Goal: Task Accomplishment & Management: Complete application form

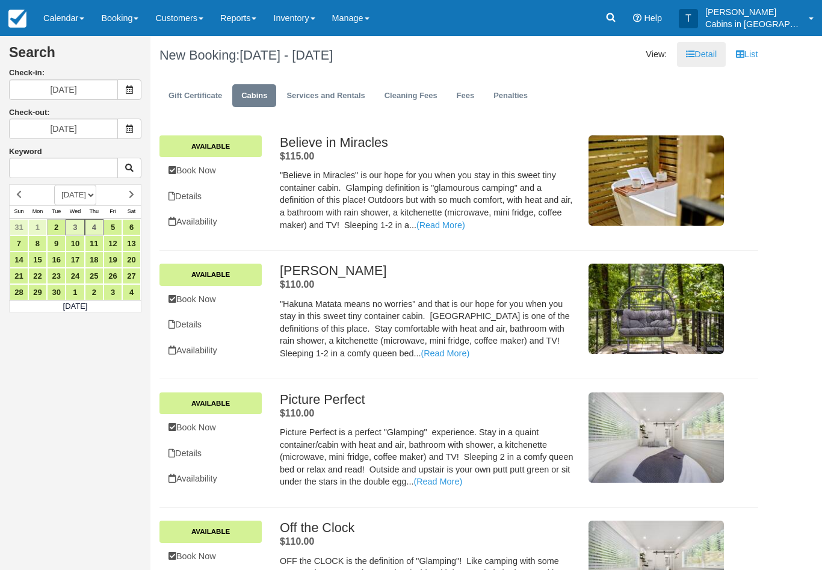
click at [127, 14] on link "Booking" at bounding box center [120, 18] width 54 height 36
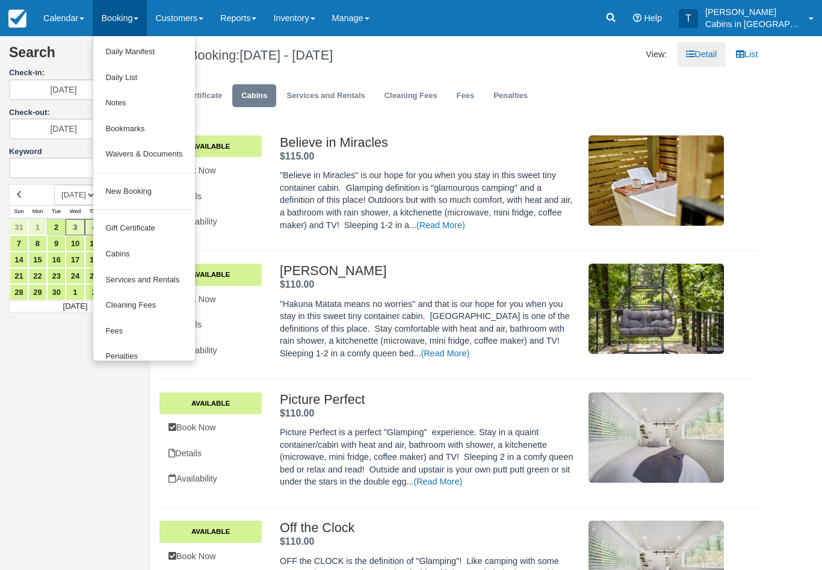
click at [158, 194] on link "New Booking" at bounding box center [143, 192] width 101 height 26
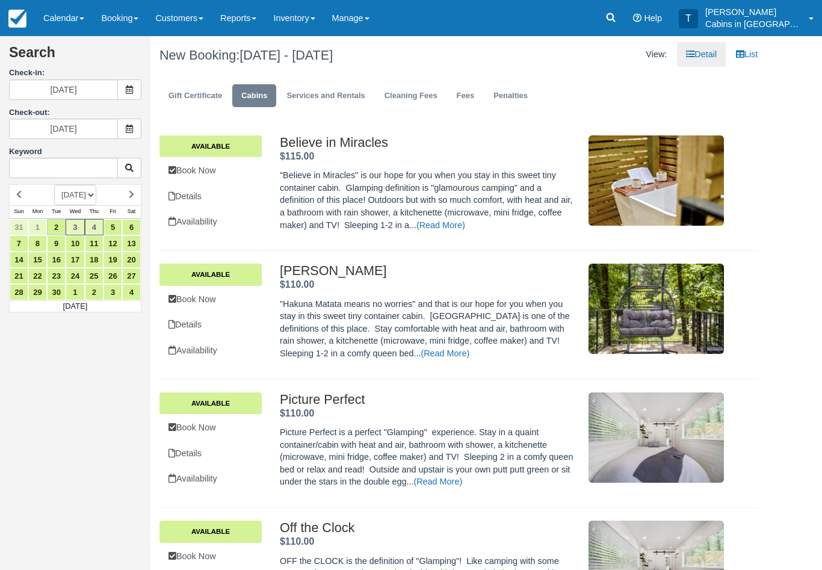
click at [132, 93] on icon at bounding box center [129, 89] width 8 height 8
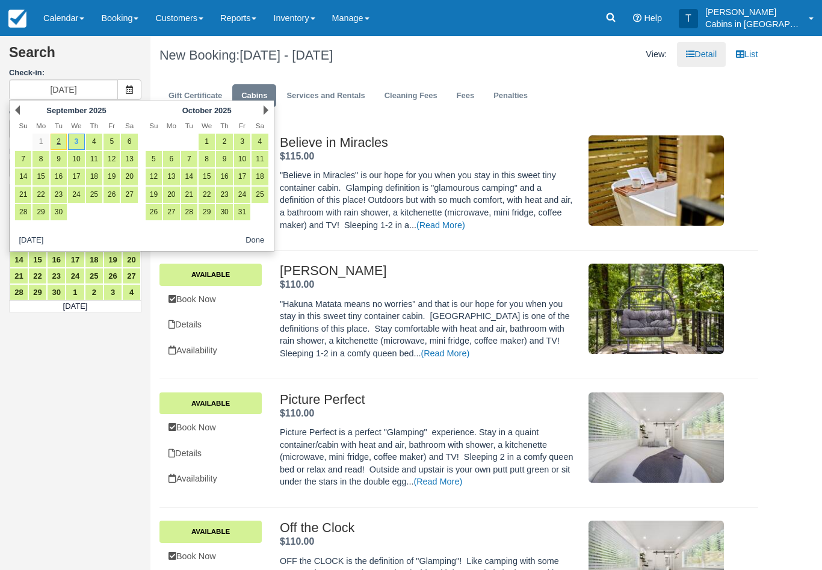
click at [78, 144] on link "3" at bounding box center [76, 142] width 16 height 16
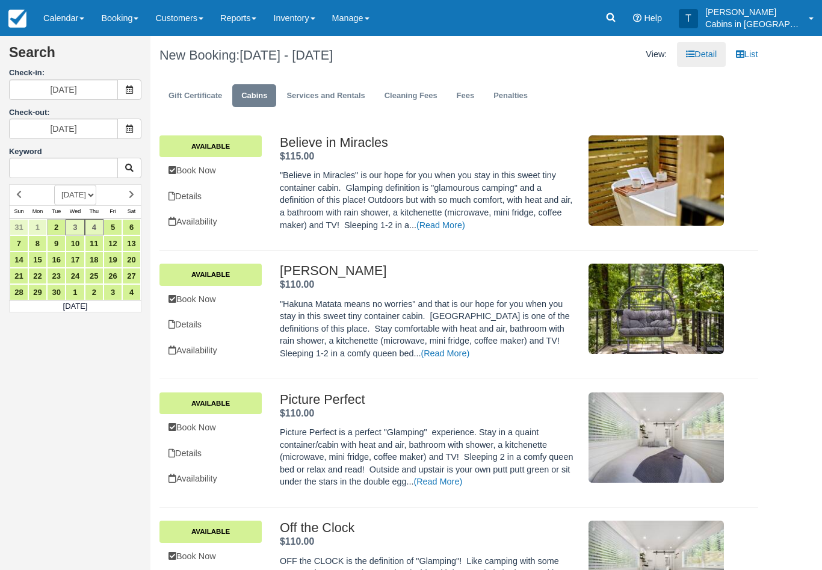
click at [130, 129] on icon at bounding box center [129, 128] width 8 height 8
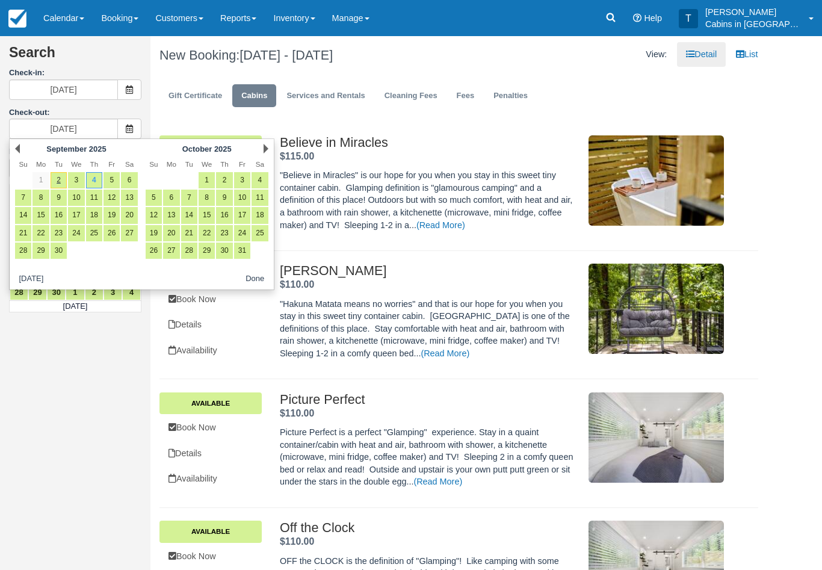
click at [60, 198] on link "9" at bounding box center [59, 197] width 16 height 16
type input "09/09/25"
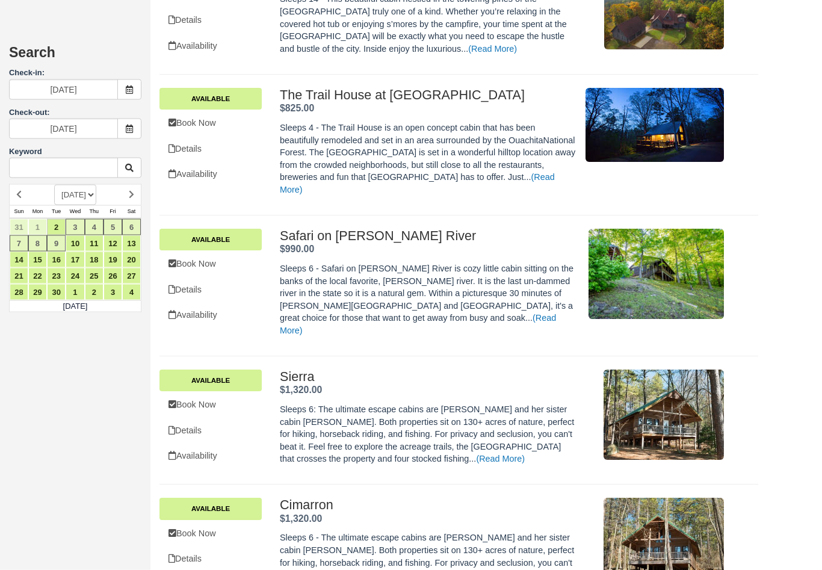
scroll to position [2911, 0]
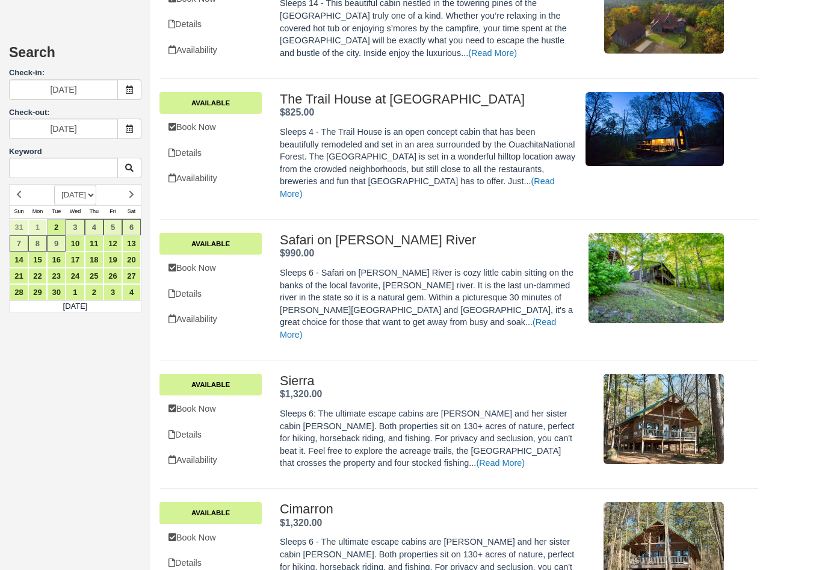
click at [218, 396] on link "Book Now" at bounding box center [210, 408] width 102 height 25
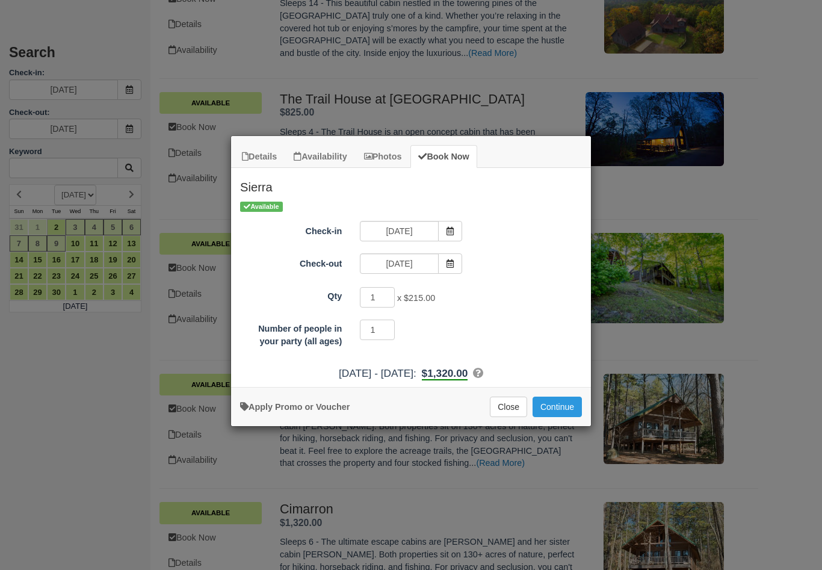
click at [567, 414] on button "Continue" at bounding box center [556, 406] width 49 height 20
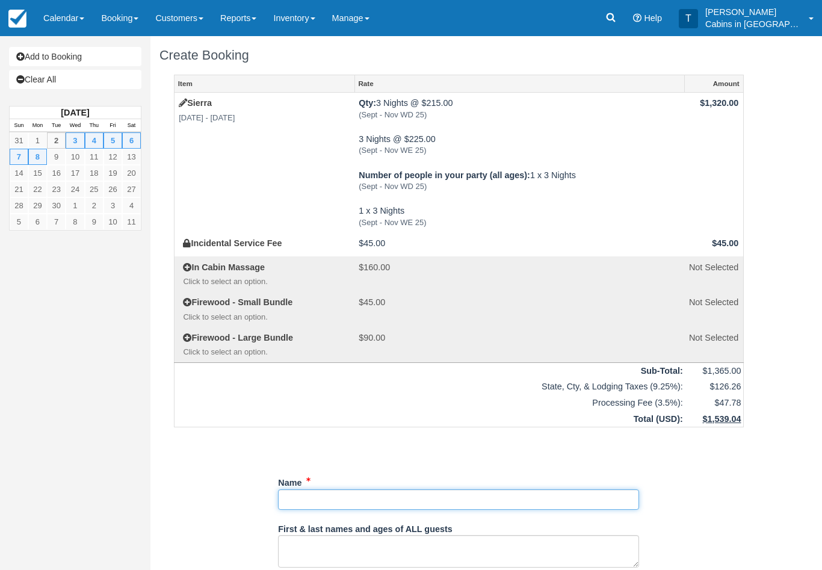
click at [361, 489] on input "Name" at bounding box center [458, 499] width 361 height 20
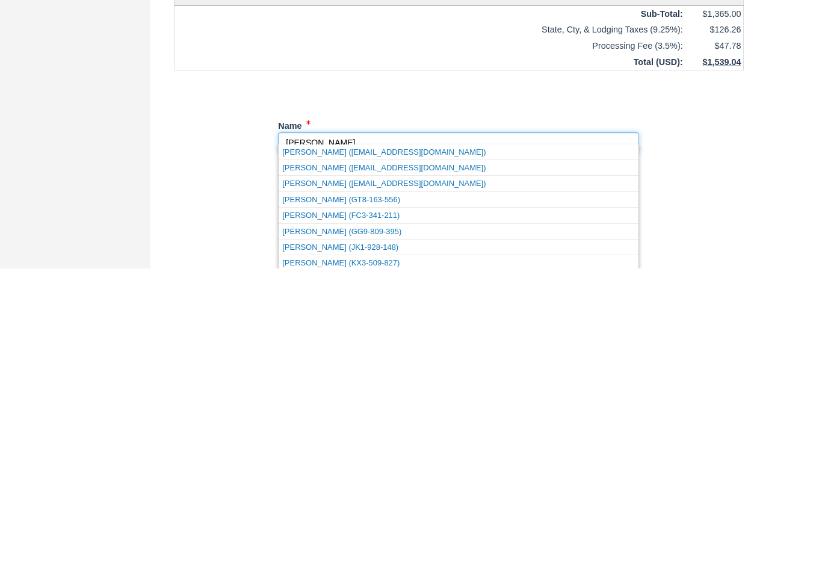
click at [387, 509] on link "Sue Hicks (FC3-341-211)" at bounding box center [458, 516] width 360 height 15
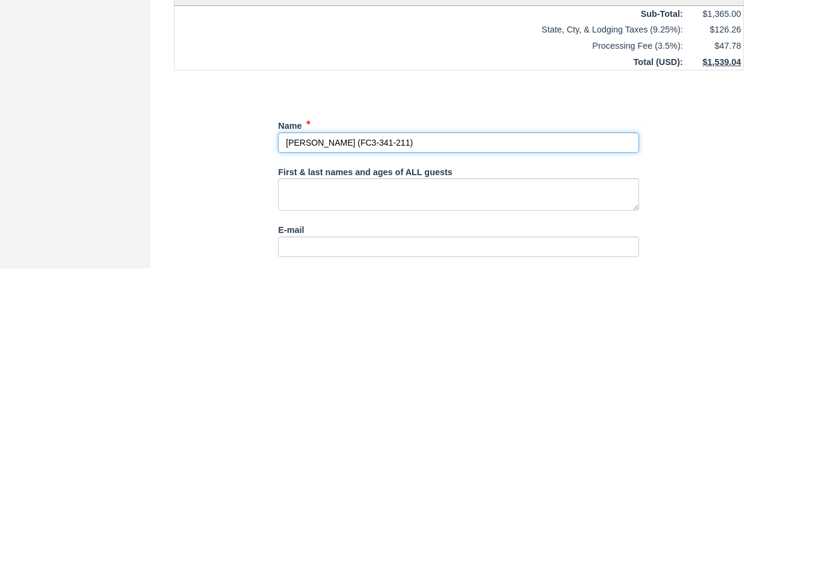
type input "Sue Hicks"
select select "OK"
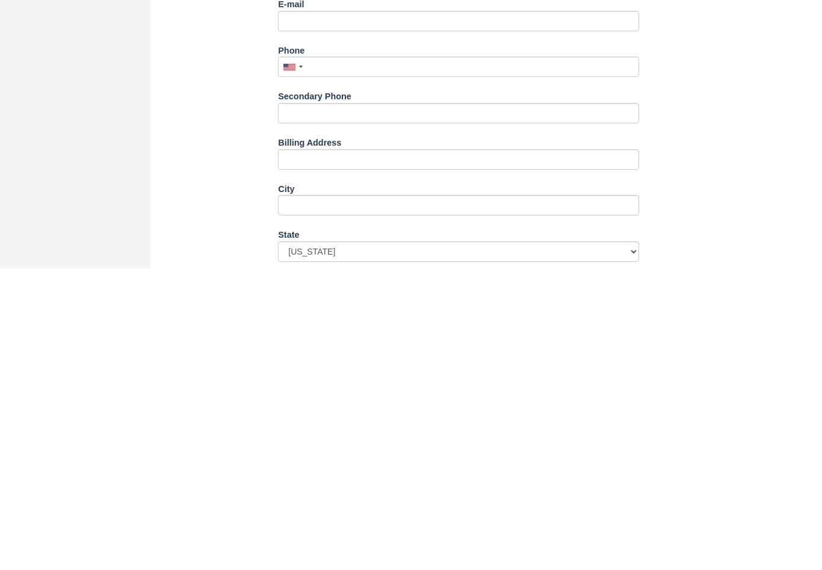
scroll to position [283, 0]
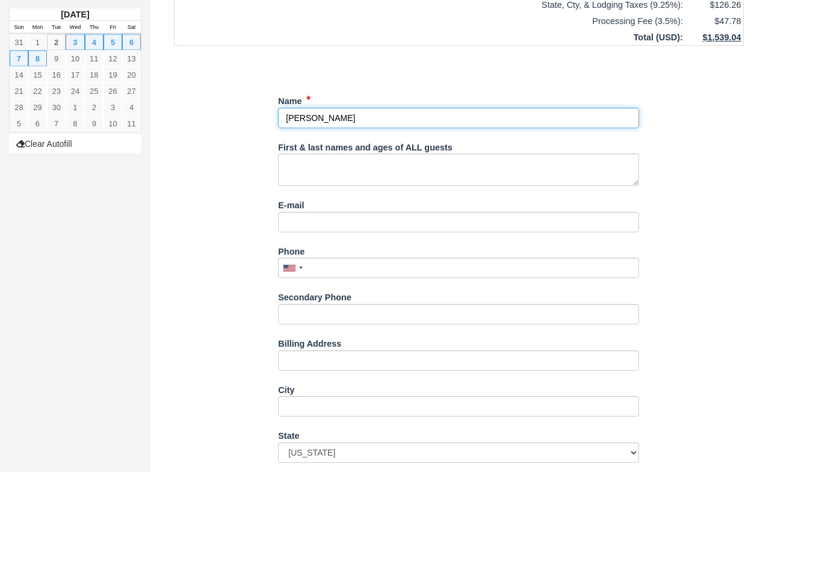
click at [623, 206] on input "Name" at bounding box center [458, 216] width 361 height 20
click at [628, 206] on input "Name" at bounding box center [458, 216] width 361 height 20
click at [631, 206] on input "Name" at bounding box center [458, 216] width 361 height 20
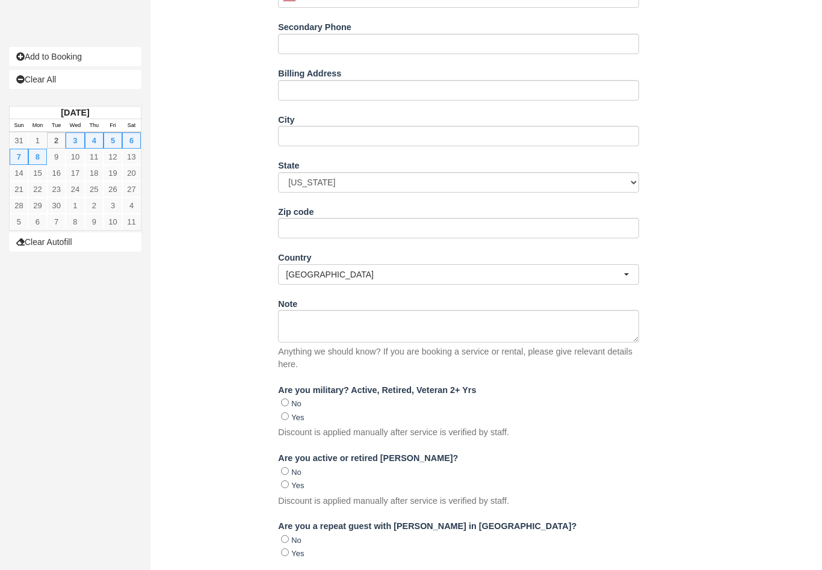
scroll to position [599, 0]
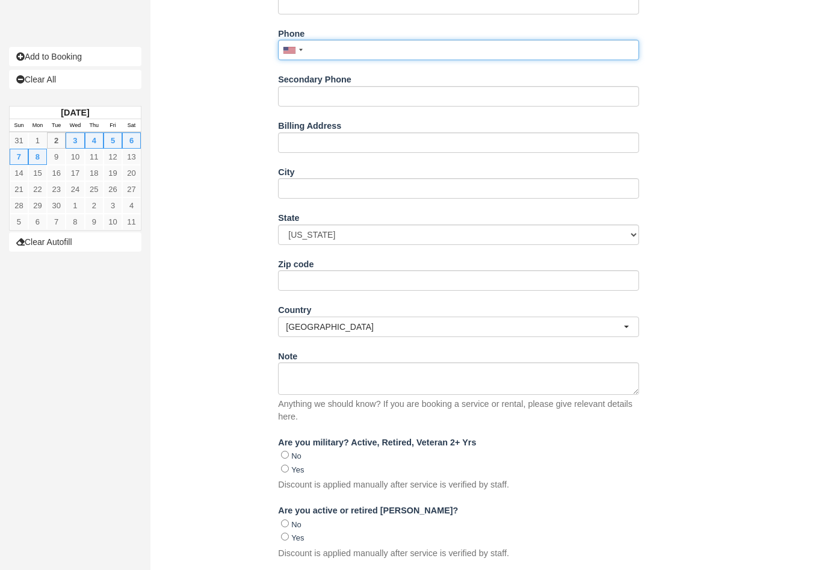
click at [349, 40] on input "Phone" at bounding box center [458, 50] width 361 height 20
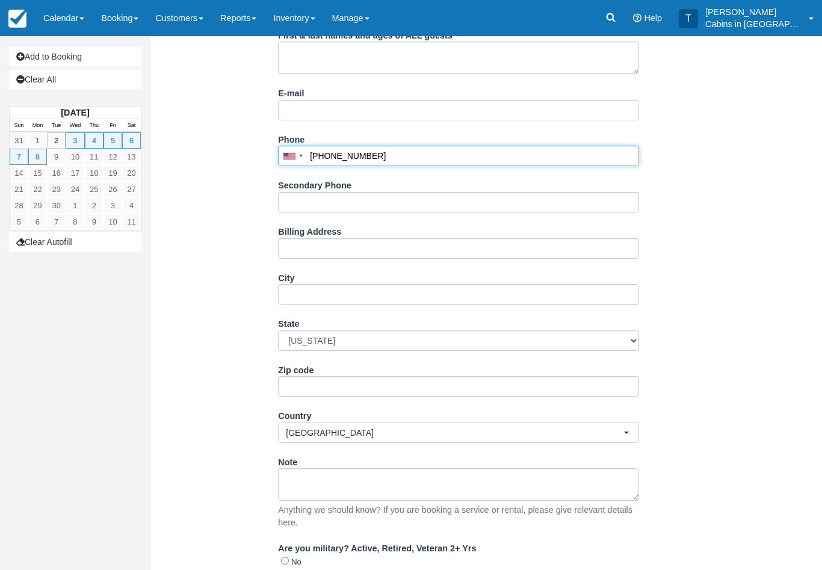
scroll to position [449, 0]
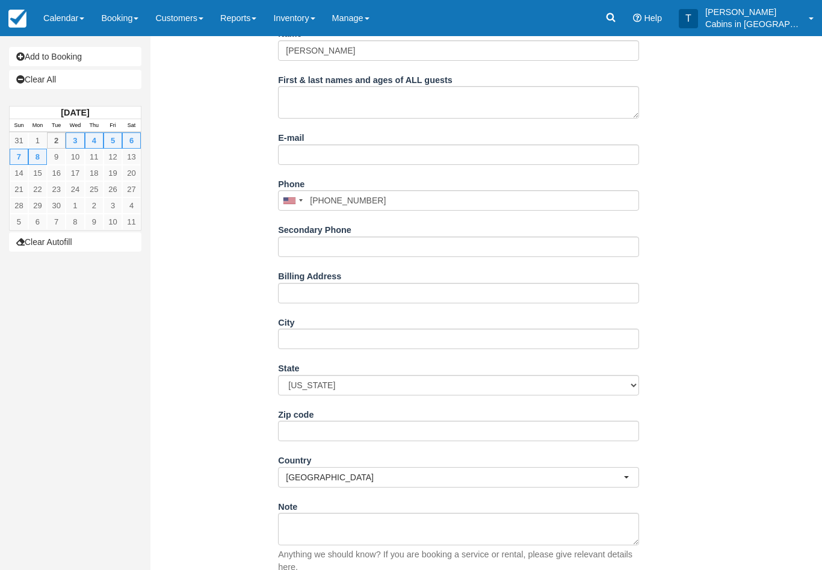
click at [691, 129] on div "Item Rate Amount Sierra Wed Sep 3 2025 - Tue Sep 9 2025 Qty: 3 Nights @ $215.00…" at bounding box center [458, 338] width 598 height 1424
type input "(918) 804-4242"
click at [406, 147] on input "E-mail" at bounding box center [458, 154] width 361 height 20
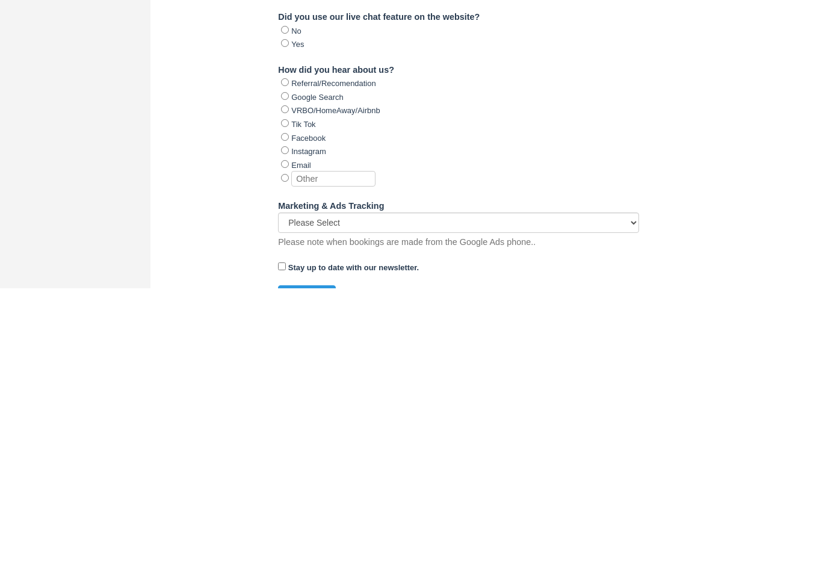
scroll to position [947, 0]
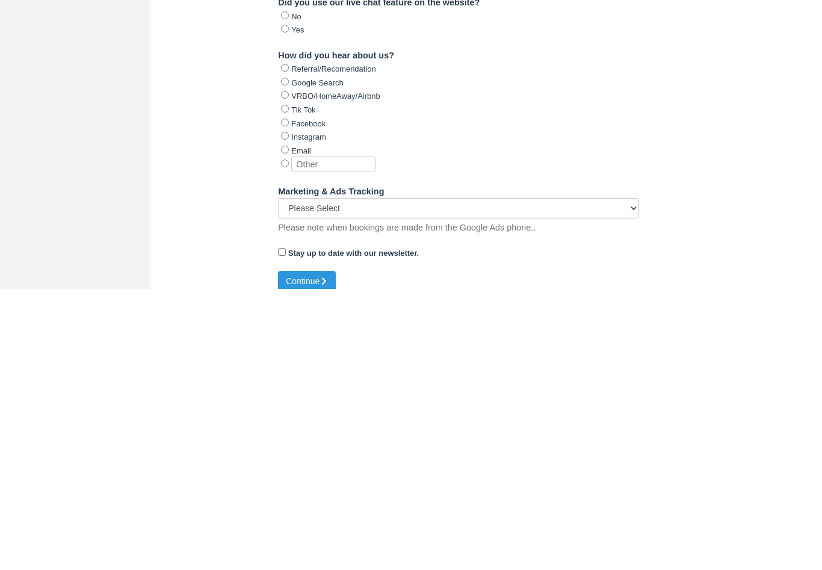
type input "[EMAIL_ADDRESS][DOMAIN_NAME]"
click at [328, 558] on icon "submit" at bounding box center [323, 562] width 8 height 8
type input "+19188044242"
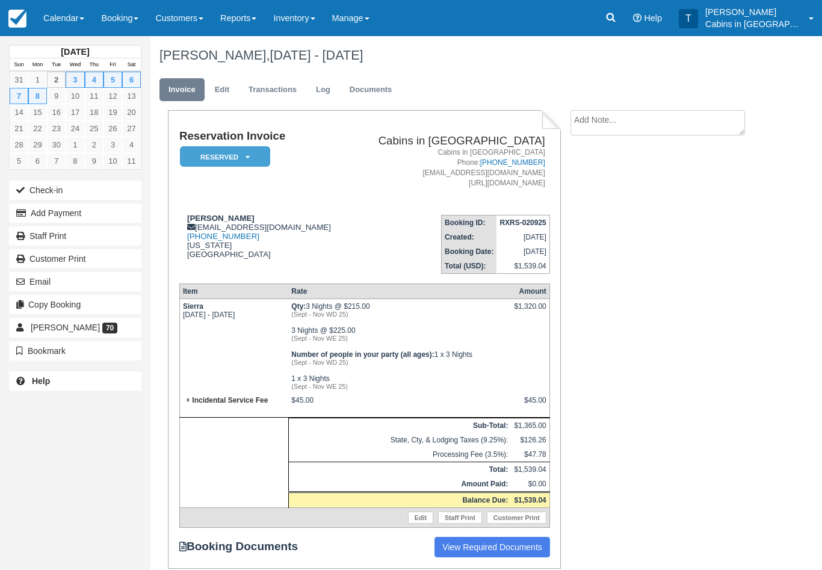
click at [192, 306] on td "Sierra Wed Sep 3 2025 - Tue Sep 9 2025" at bounding box center [233, 346] width 109 height 94
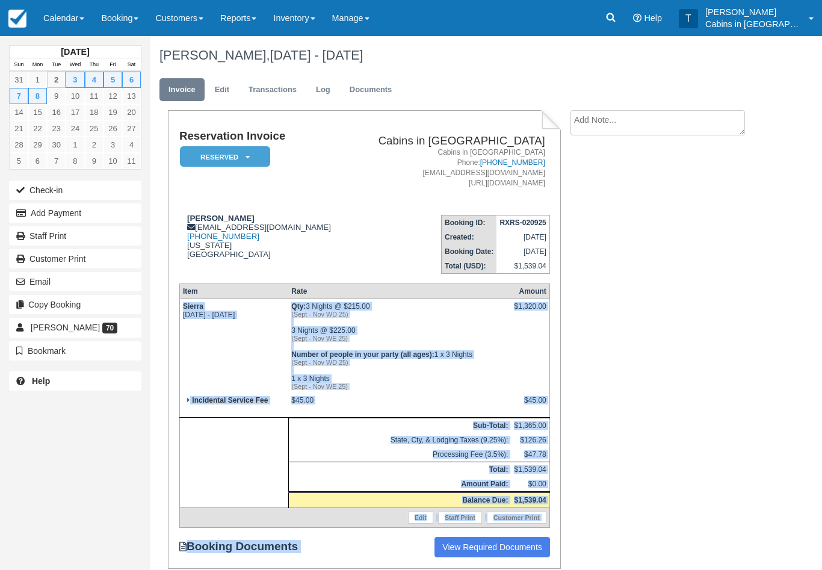
copy div "Sierra Wed Sep 3 2025 - Tue Sep 9 2025 Qty: 3 Nights @ $215.00 (Sept - Nov WD 2…"
click at [642, 123] on textarea at bounding box center [657, 122] width 174 height 25
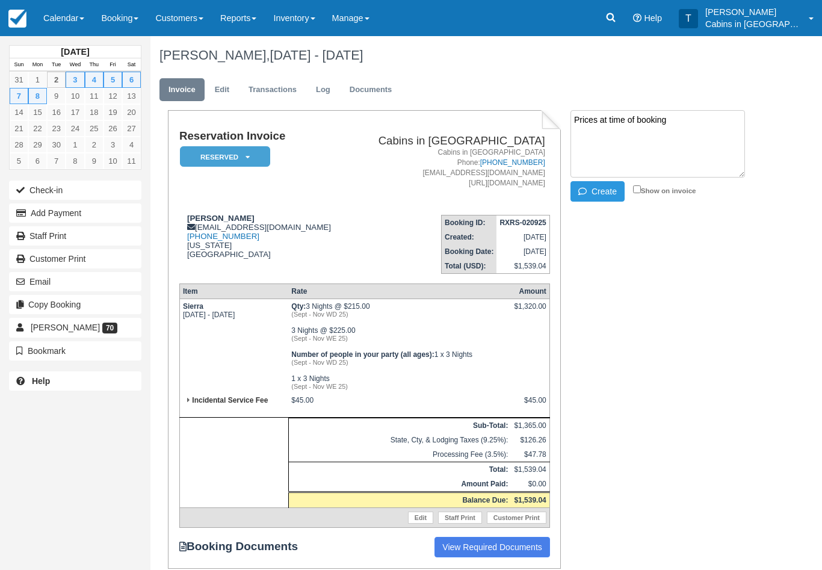
click at [589, 140] on textarea "Prices at time of booking" at bounding box center [657, 143] width 174 height 67
paste textarea "Sierra Wed Sep 3 2025 - Tue Sep 9 2025 Qty: 3 Nights @ $215.00 (Sept - Nov WD 2…"
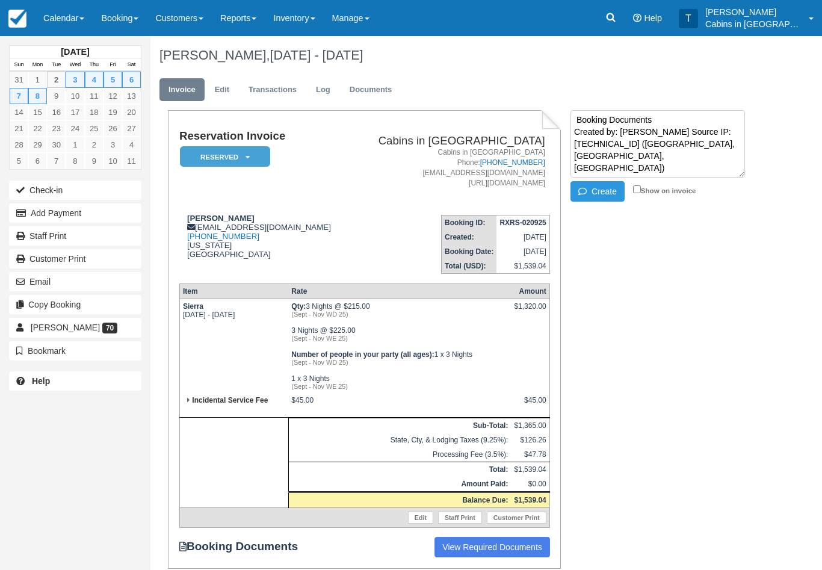
type textarea "Prices at time of booking Sierra Wed Sep 3 2025 - Tue Sep 9 2025 Qty: 3 Nights …"
click at [605, 188] on button "Create" at bounding box center [597, 191] width 54 height 20
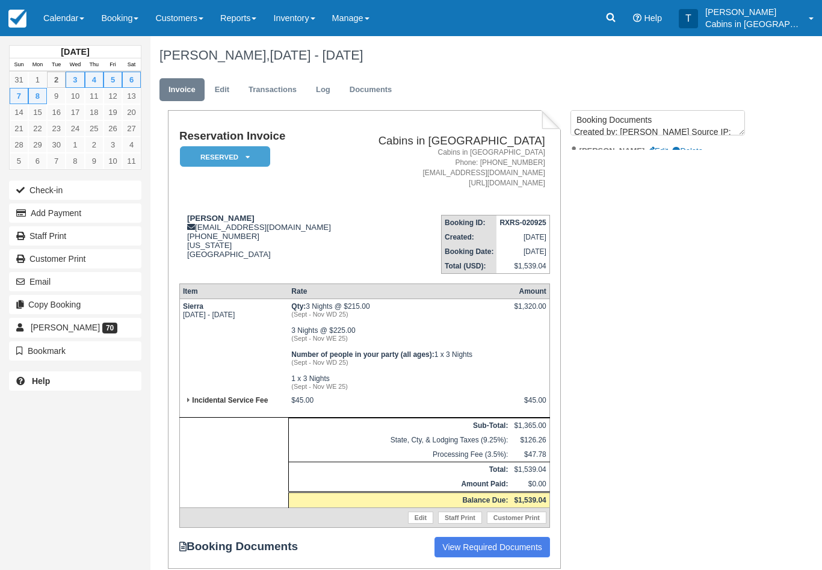
scroll to position [0, 0]
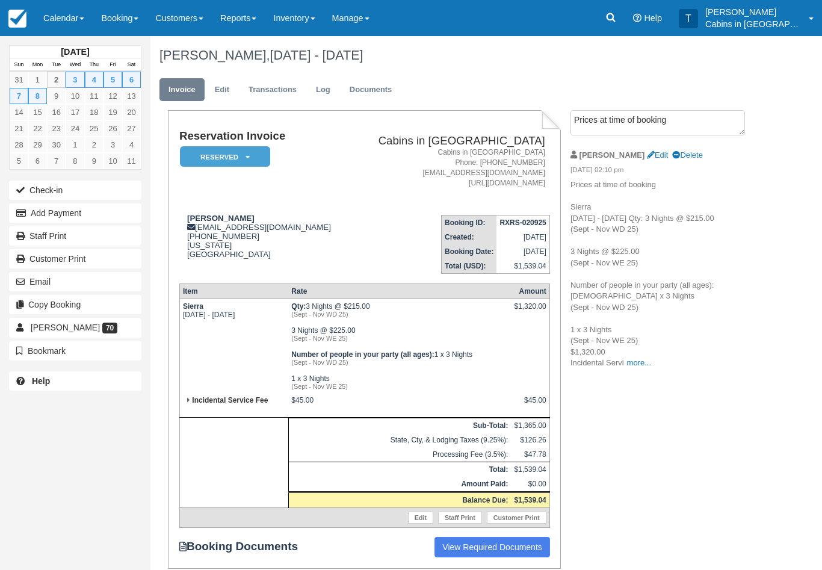
click at [225, 86] on link "Edit" at bounding box center [222, 89] width 32 height 23
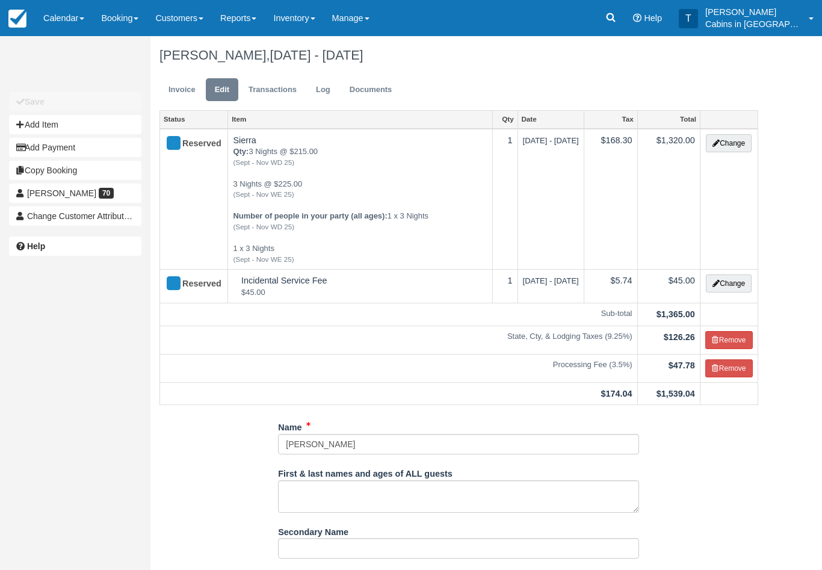
click at [738, 136] on button "Change" at bounding box center [728, 143] width 46 height 18
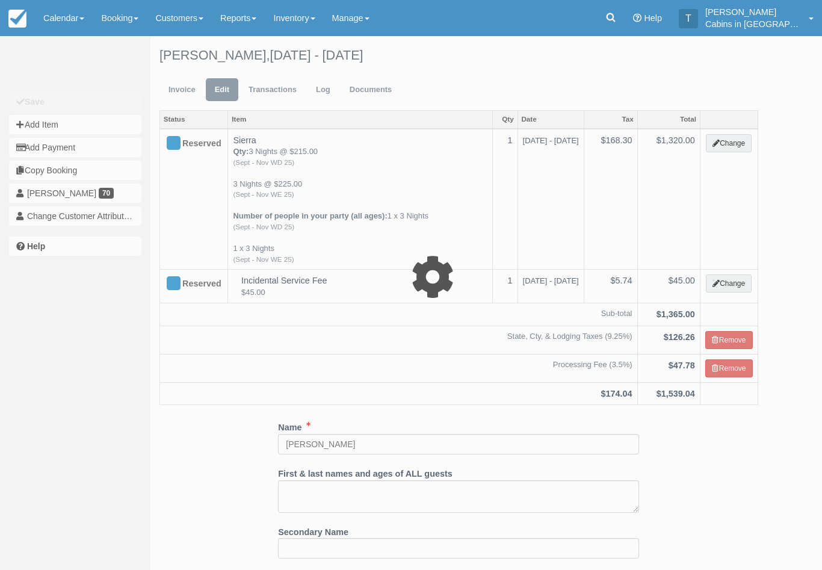
select select "1"
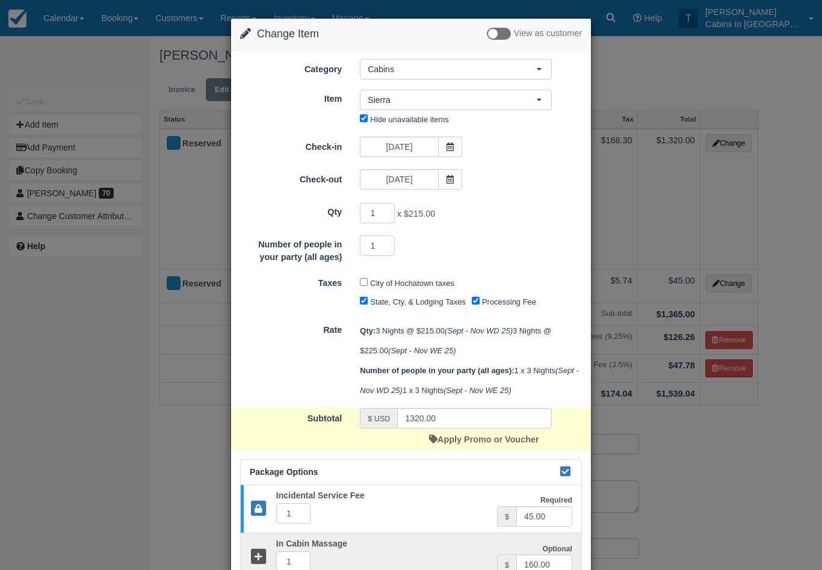
click at [563, 475] on icon at bounding box center [565, 471] width 14 height 8
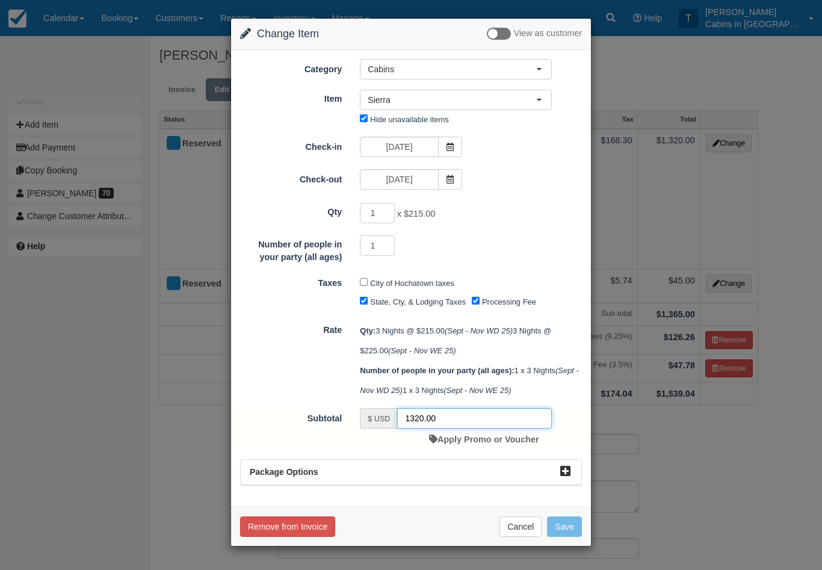
click at [445, 428] on input "1320.00" at bounding box center [474, 418] width 155 height 20
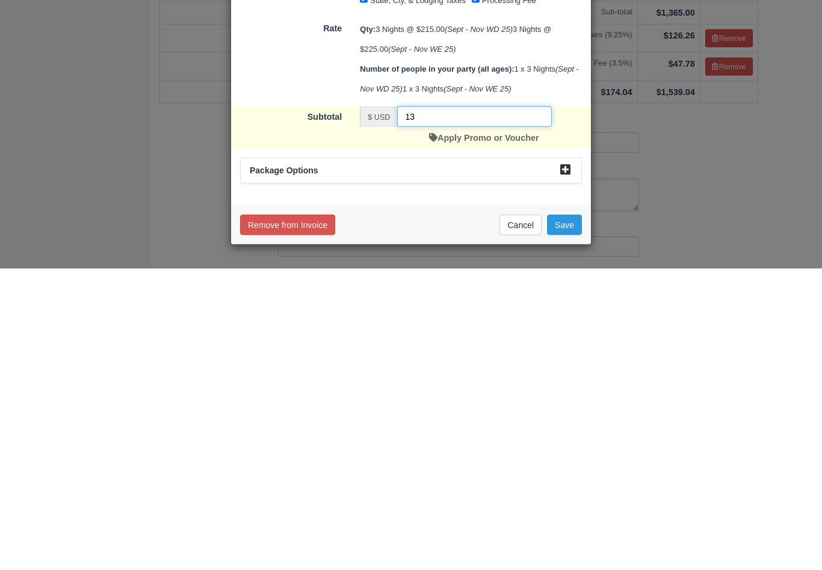
type input "1"
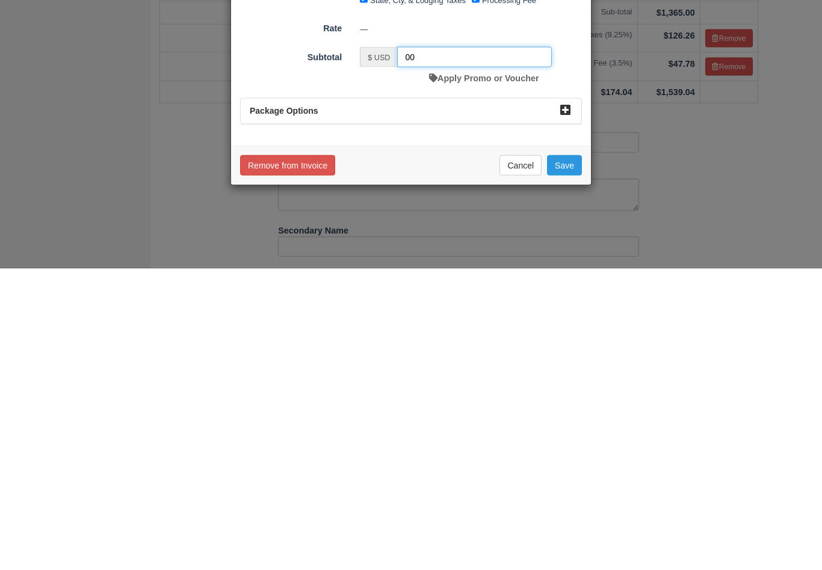
type input "00"
click at [576, 456] on button "Save" at bounding box center [564, 466] width 35 height 20
checkbox input "false"
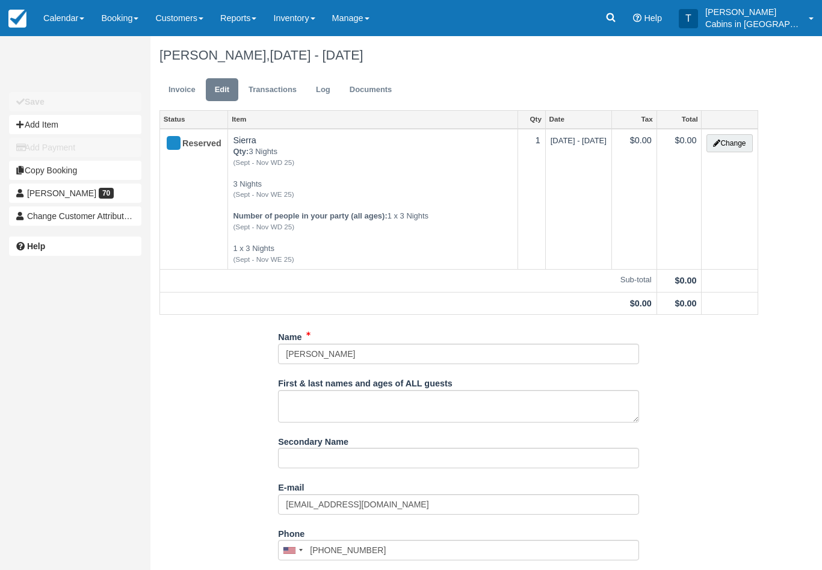
click at [183, 88] on link "Invoice" at bounding box center [181, 89] width 45 height 23
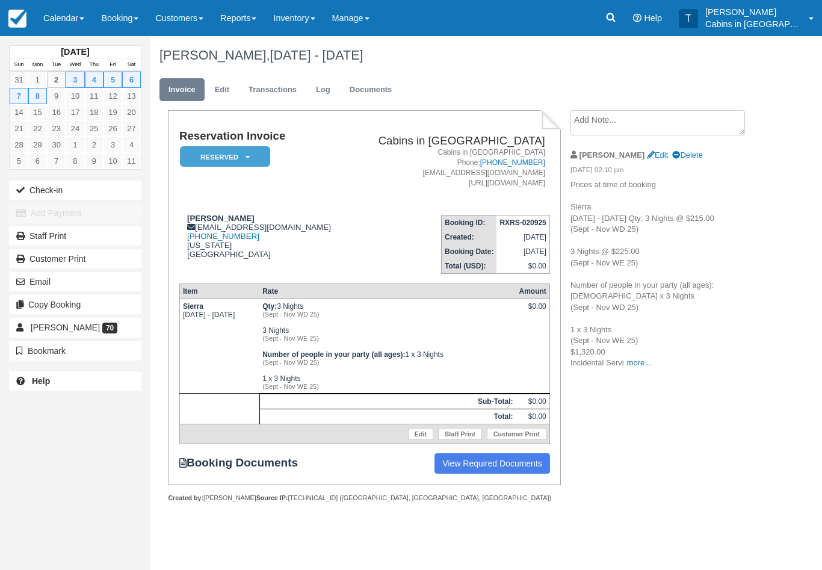
click at [256, 152] on em "Reserved" at bounding box center [225, 156] width 90 height 21
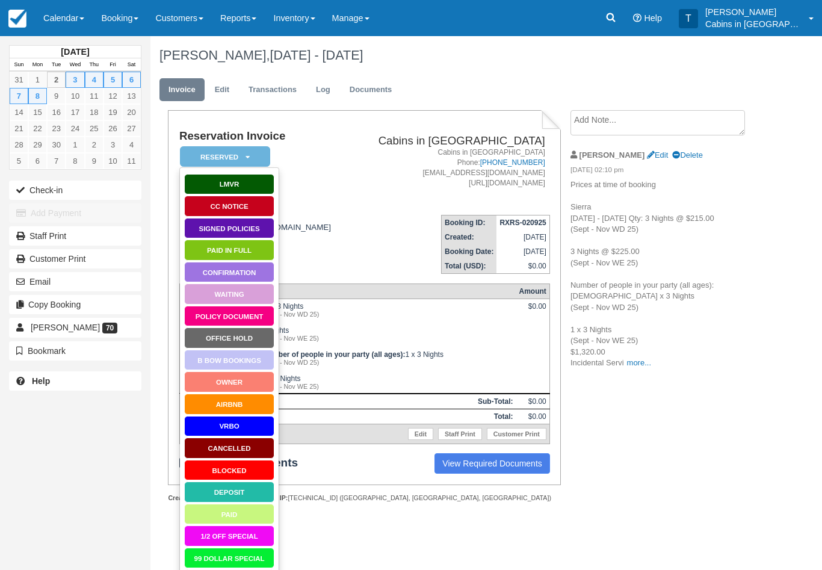
click at [253, 384] on link "Owner" at bounding box center [229, 381] width 90 height 21
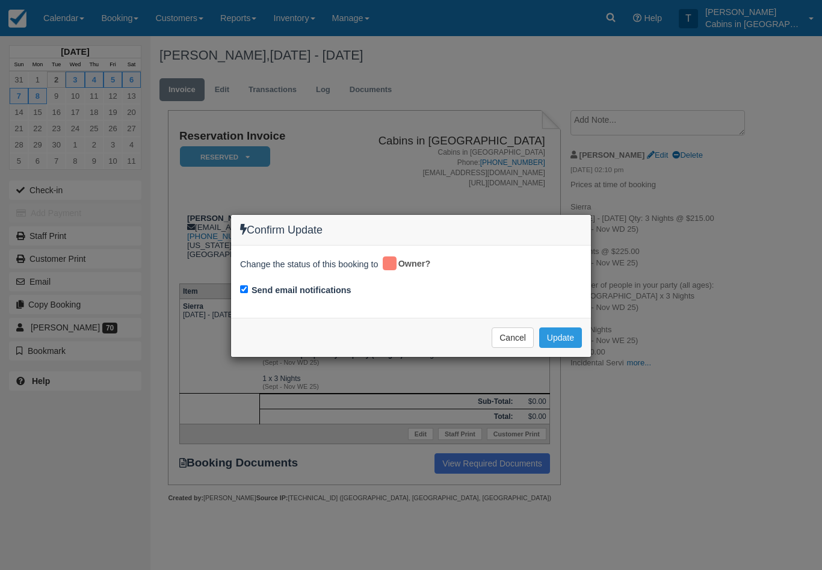
click at [562, 340] on button "Update" at bounding box center [560, 337] width 43 height 20
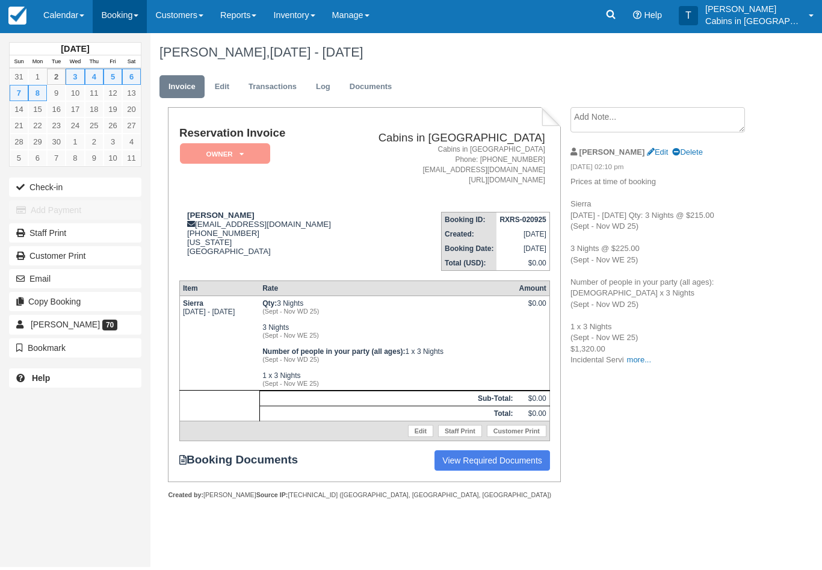
click at [137, 12] on link "Booking" at bounding box center [120, 18] width 54 height 36
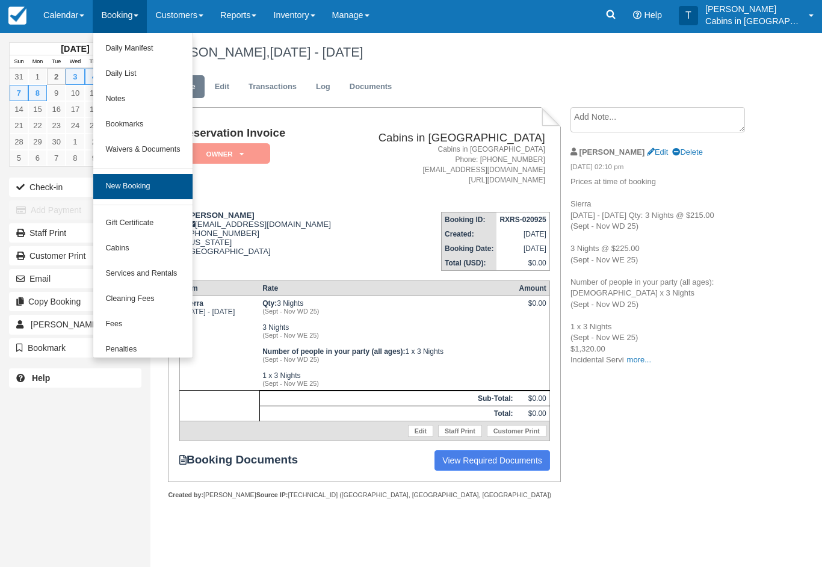
click at [165, 185] on link "New Booking" at bounding box center [142, 189] width 99 height 25
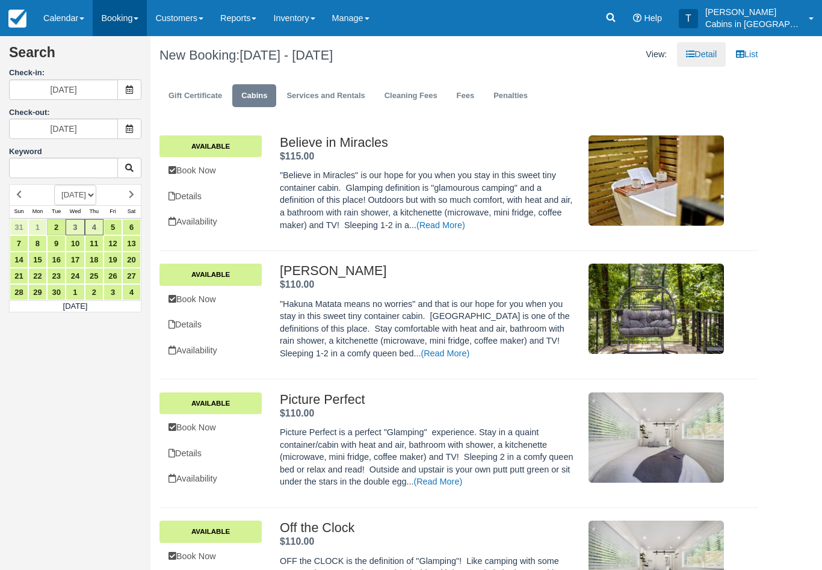
click at [133, 16] on link "Booking" at bounding box center [120, 18] width 54 height 36
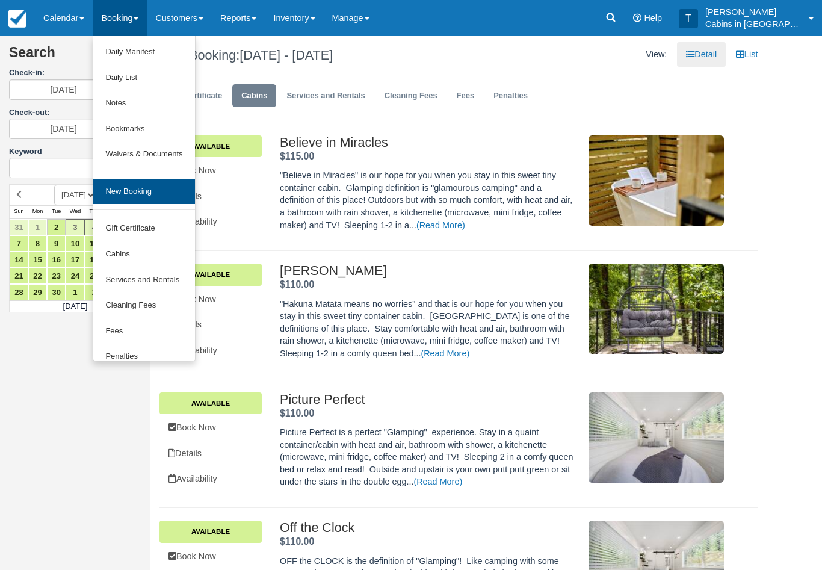
click at [169, 179] on link "New Booking" at bounding box center [143, 192] width 101 height 26
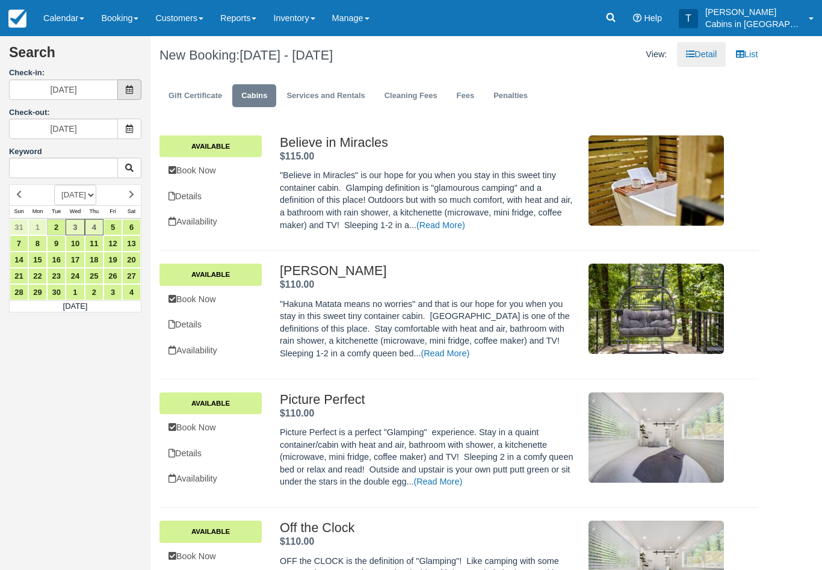
click at [127, 82] on span at bounding box center [129, 89] width 24 height 20
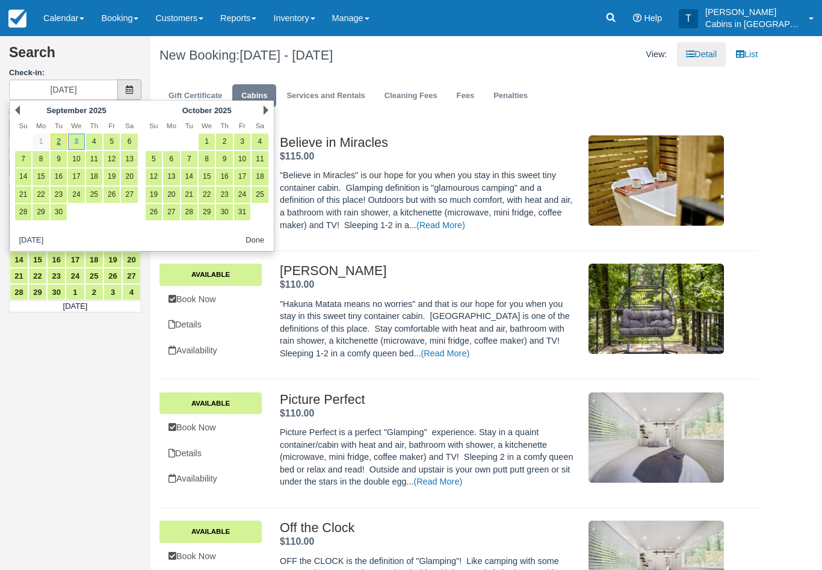
click at [132, 84] on span at bounding box center [129, 89] width 24 height 20
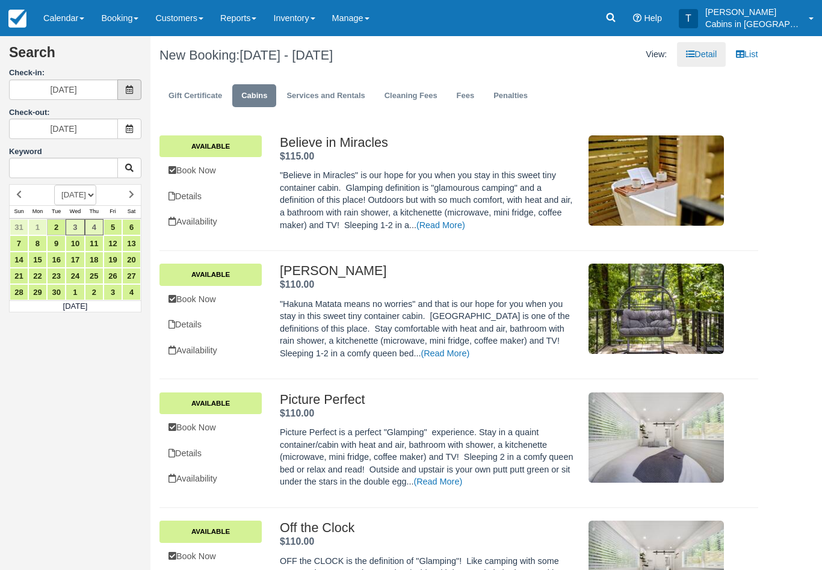
click at [131, 83] on span at bounding box center [129, 89] width 24 height 20
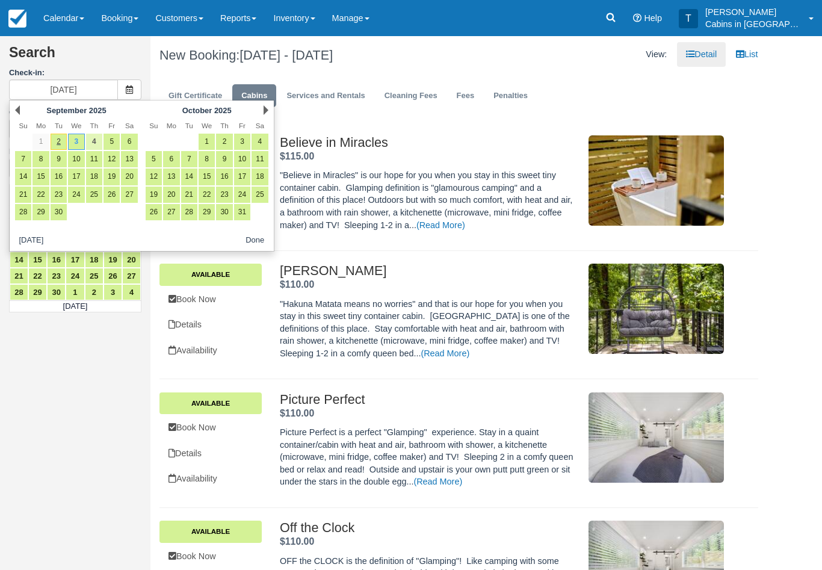
click at [93, 141] on link "4" at bounding box center [94, 142] width 16 height 16
type input "[DATE]"
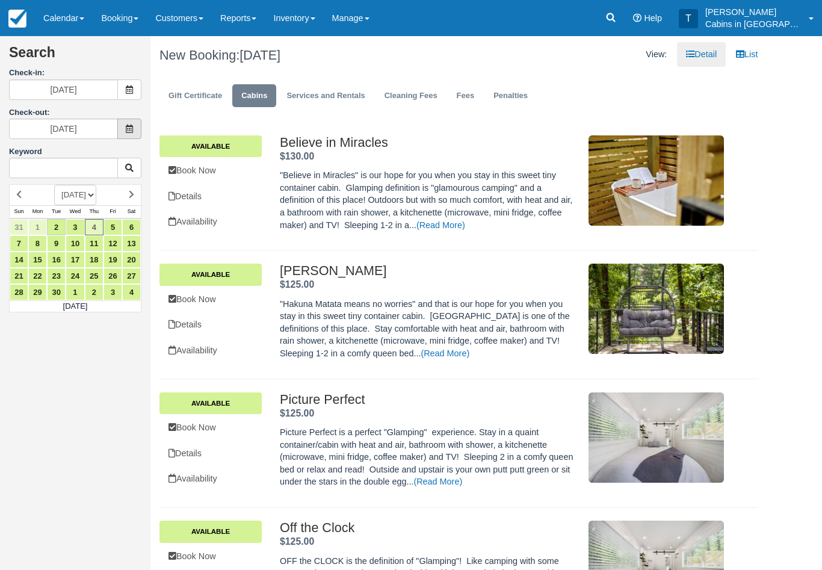
click at [132, 126] on icon at bounding box center [129, 128] width 8 height 8
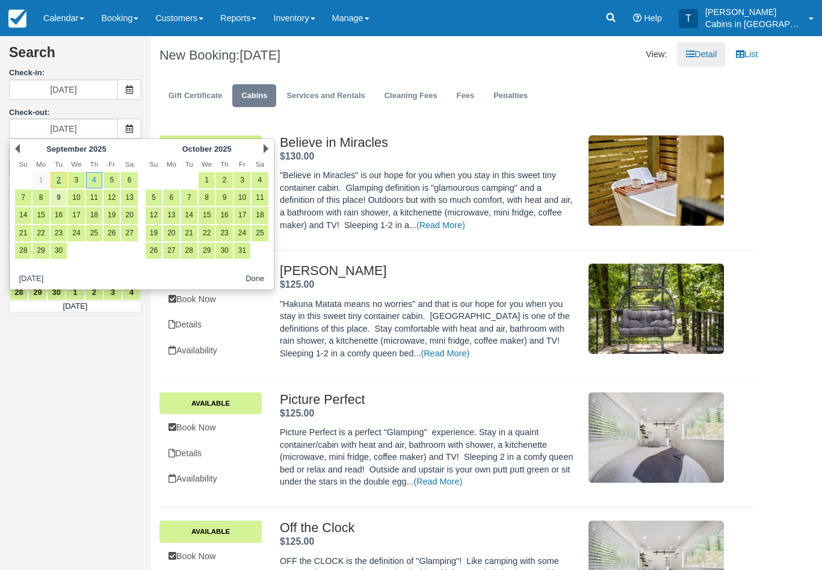
click at [61, 198] on link "9" at bounding box center [59, 197] width 16 height 16
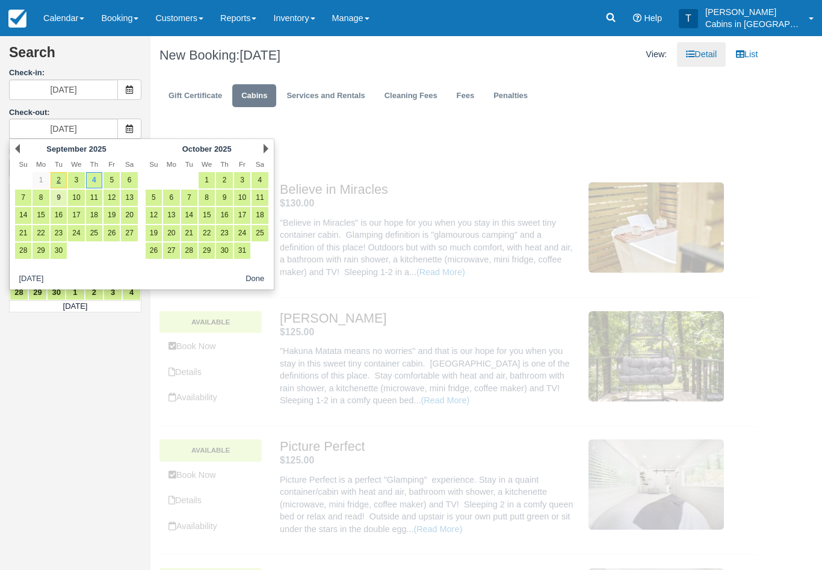
type input "[DATE]"
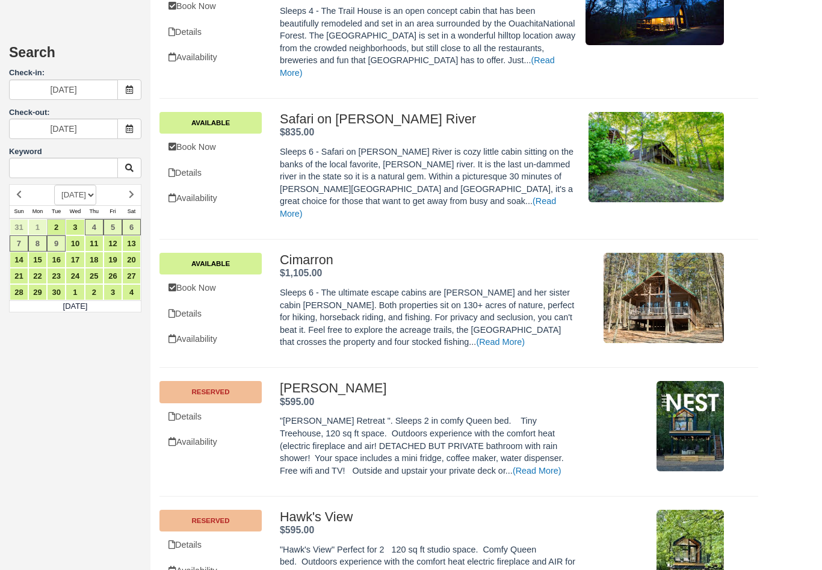
scroll to position [3031, 0]
click at [209, 276] on link "Book Now" at bounding box center [210, 288] width 102 height 25
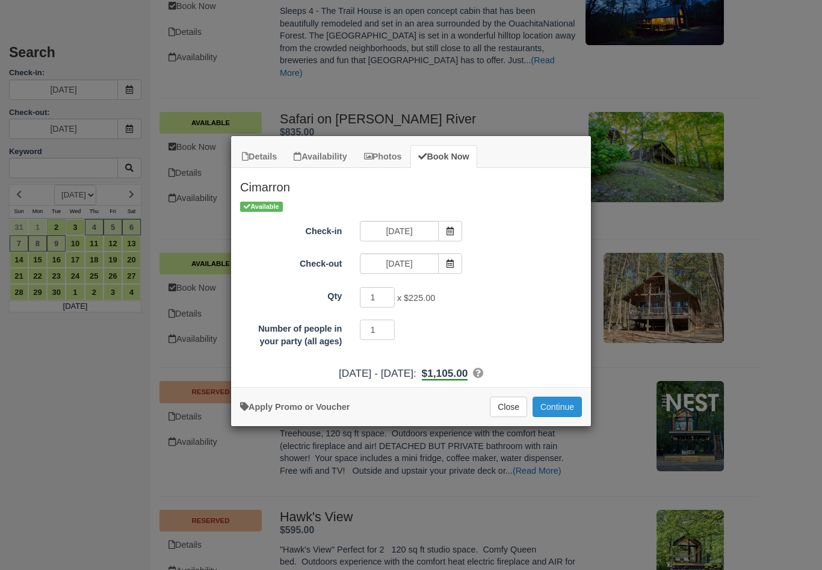
click at [563, 417] on button "Continue" at bounding box center [556, 406] width 49 height 20
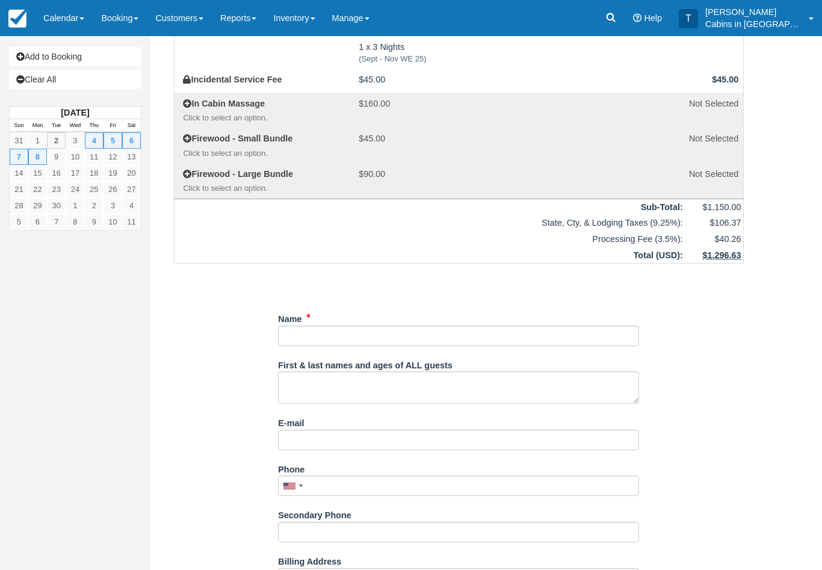
scroll to position [177, 0]
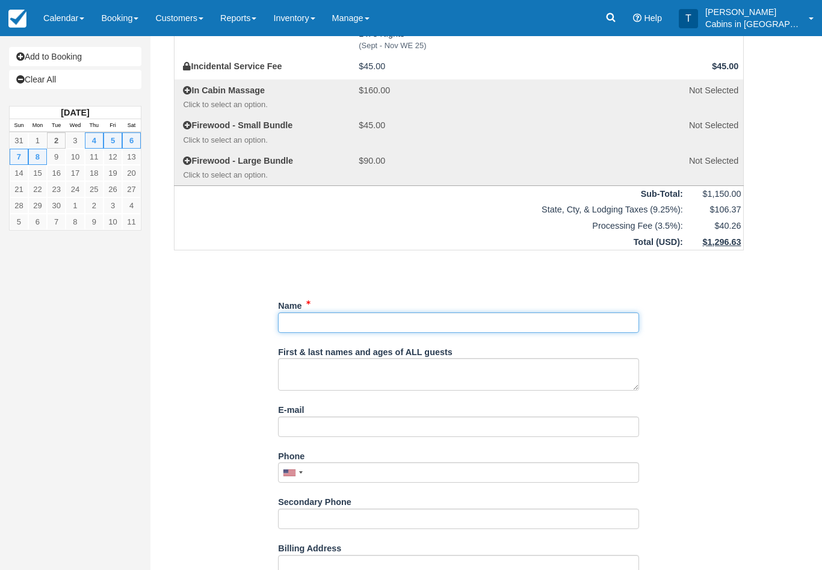
click at [342, 312] on input "Name" at bounding box center [458, 322] width 361 height 20
click at [346, 312] on input "Name" at bounding box center [458, 322] width 361 height 20
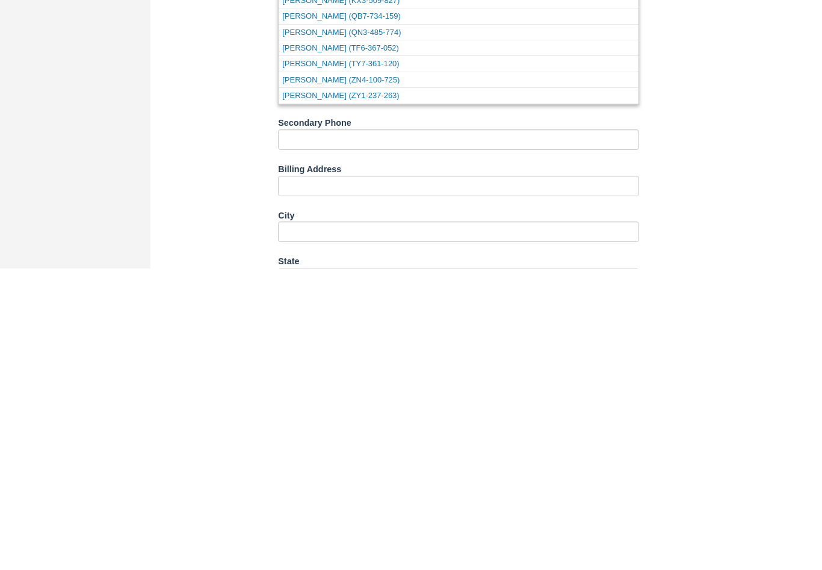
scroll to position [274, 0]
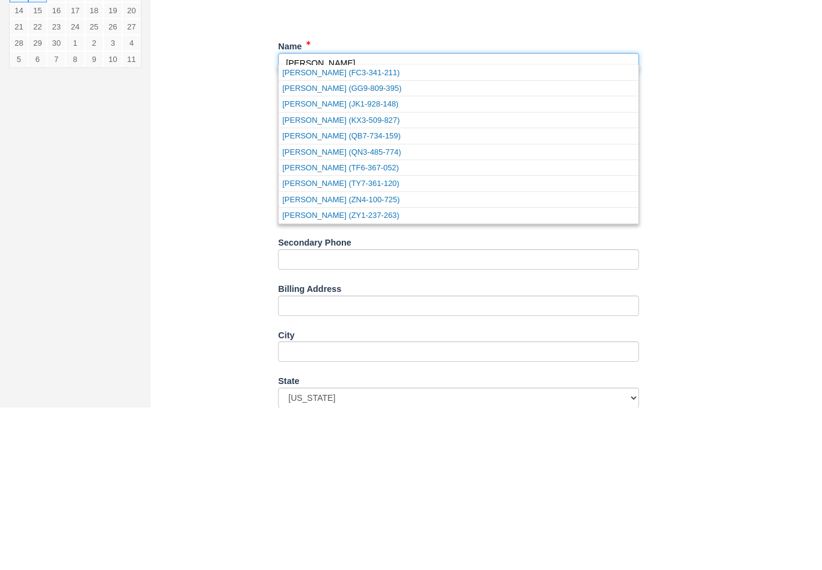
click at [633, 215] on input "Name" at bounding box center [458, 225] width 361 height 20
click at [635, 215] on input "Name" at bounding box center [458, 225] width 361 height 20
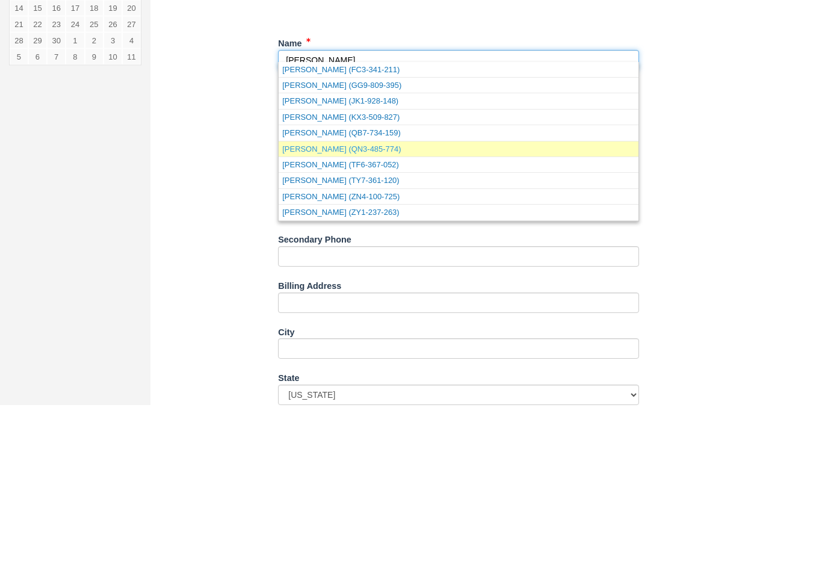
click at [568, 307] on link "Sue Hicks (QN3-485-774)" at bounding box center [458, 314] width 360 height 15
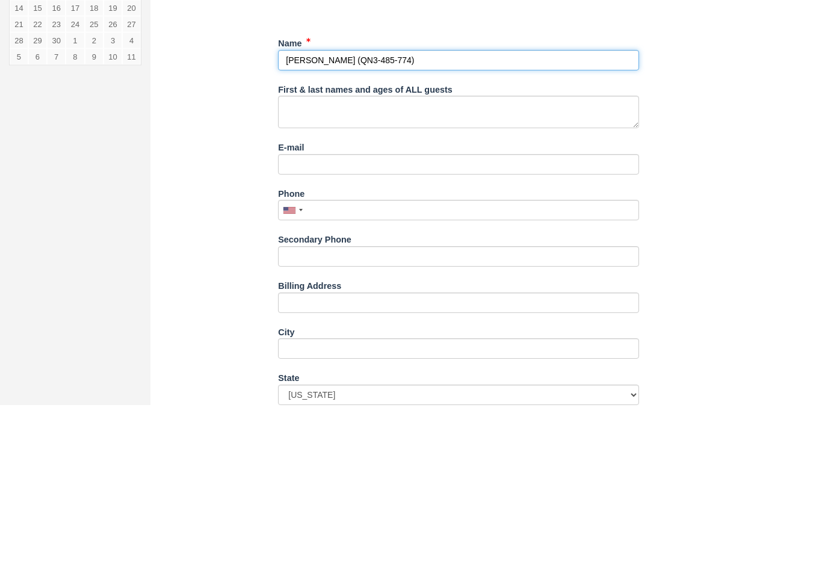
type input "[PERSON_NAME]"
select select "OK"
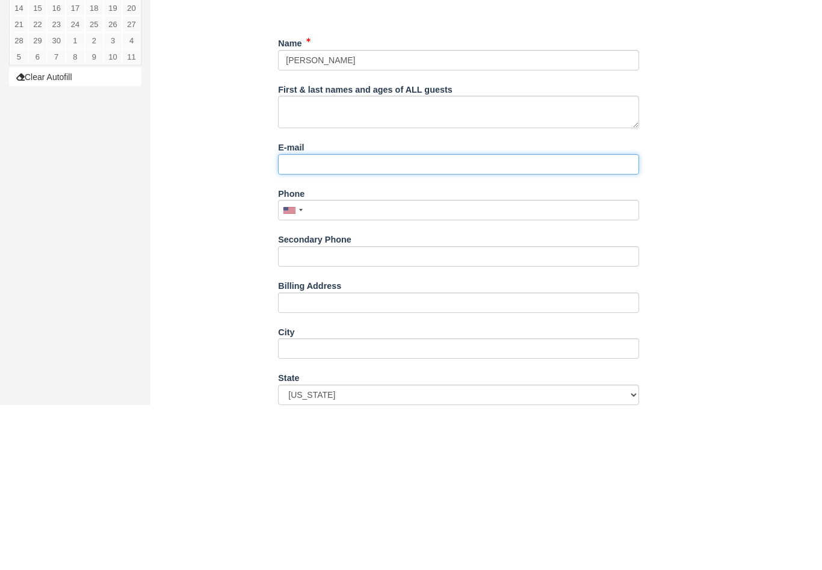
click at [342, 319] on input "E-mail" at bounding box center [458, 329] width 361 height 20
type input "[EMAIL_ADDRESS][DOMAIN_NAME]"
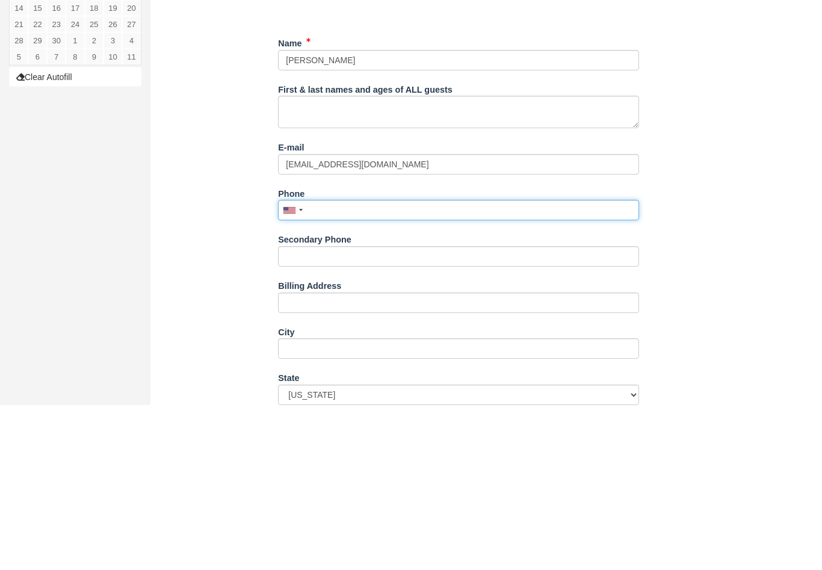
click at [358, 365] on input "Phone" at bounding box center [458, 375] width 361 height 20
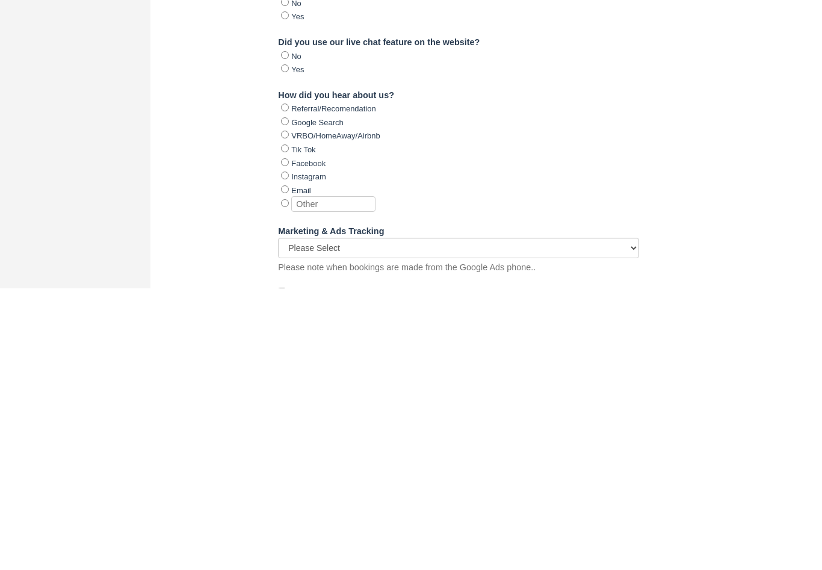
scroll to position [947, 0]
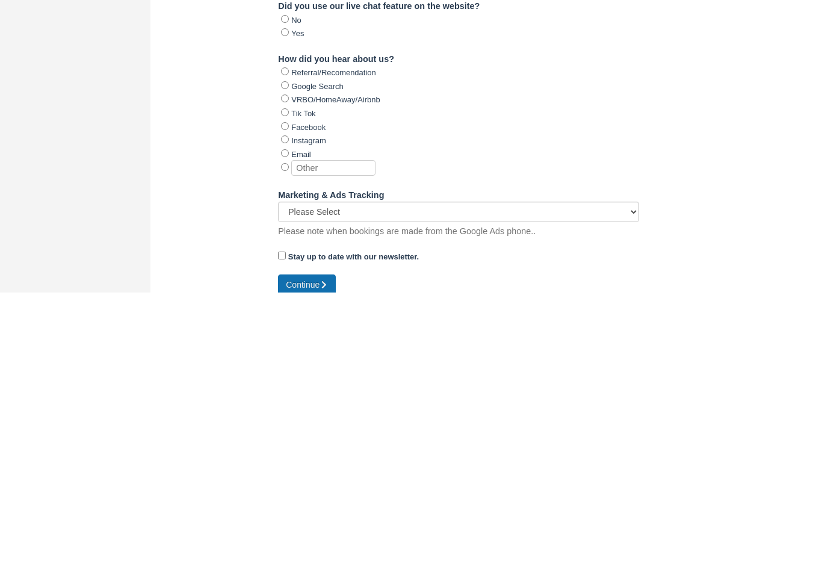
click at [328, 558] on icon "submit" at bounding box center [323, 562] width 8 height 8
type input "+19188044242"
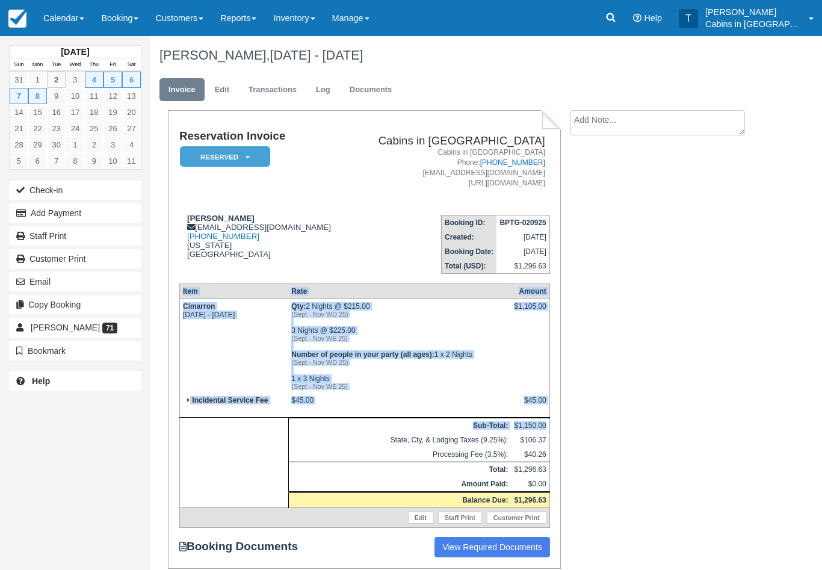
click at [603, 121] on textarea at bounding box center [657, 122] width 174 height 25
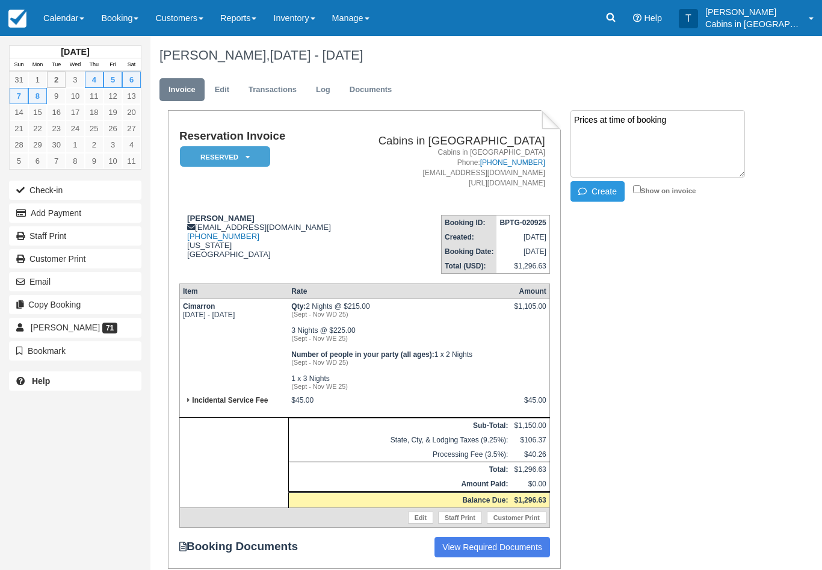
click at [606, 137] on textarea "Prices at time of booking" at bounding box center [657, 143] width 174 height 67
paste textarea "Item Rate Amount Cimarron Thu Sep 4 2025 - Tue Sep 9 2025 Qty: 2 Nights @ $215.…"
type textarea "Prices at time of booking Item Rate Amount Cimarron Thu Sep 4 2025 - Tue Sep 9 …"
click at [606, 185] on button "Create" at bounding box center [597, 191] width 54 height 20
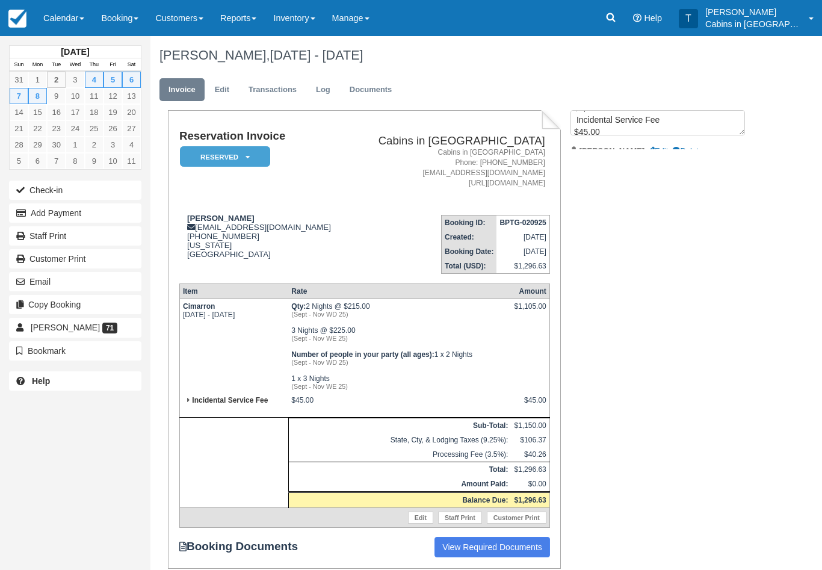
scroll to position [0, 0]
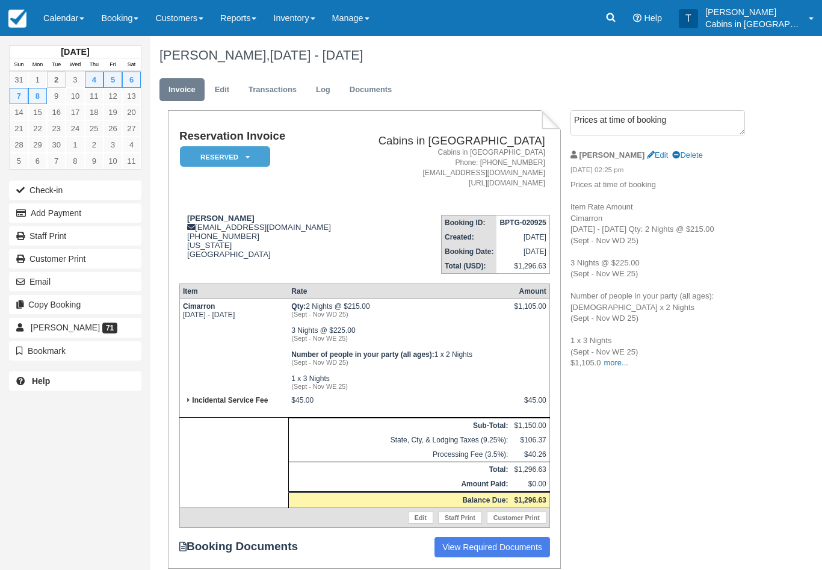
click at [232, 75] on ul "Invoice Edit Transactions Log Documents" at bounding box center [458, 93] width 598 height 36
click at [229, 87] on link "Edit" at bounding box center [222, 89] width 32 height 23
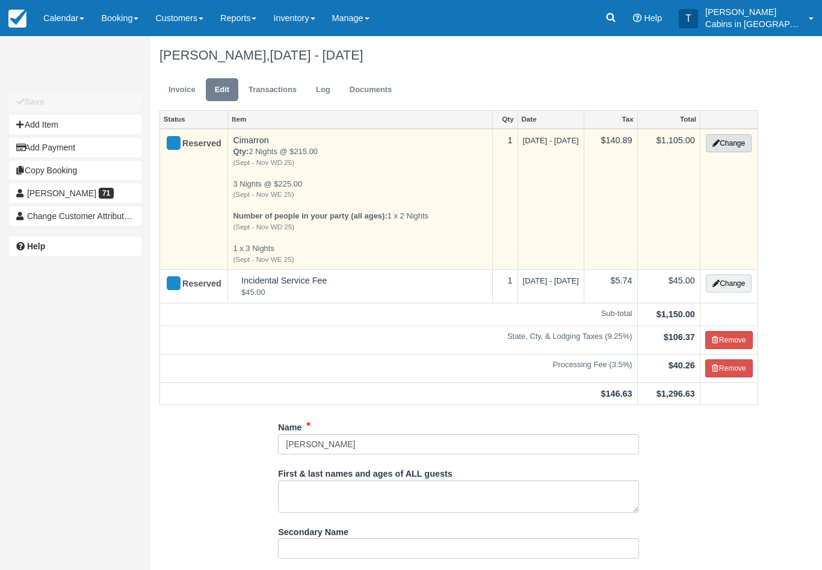
click at [733, 141] on button "Change" at bounding box center [728, 143] width 46 height 18
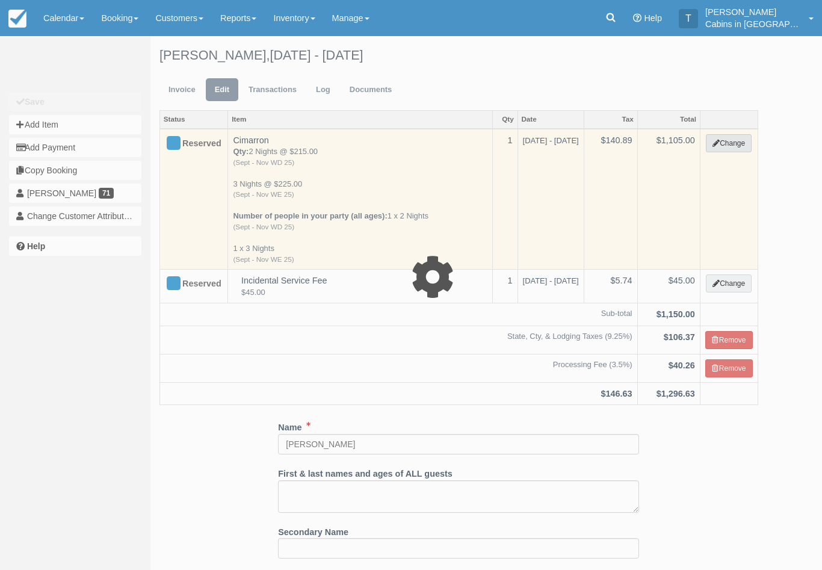
select select "1"
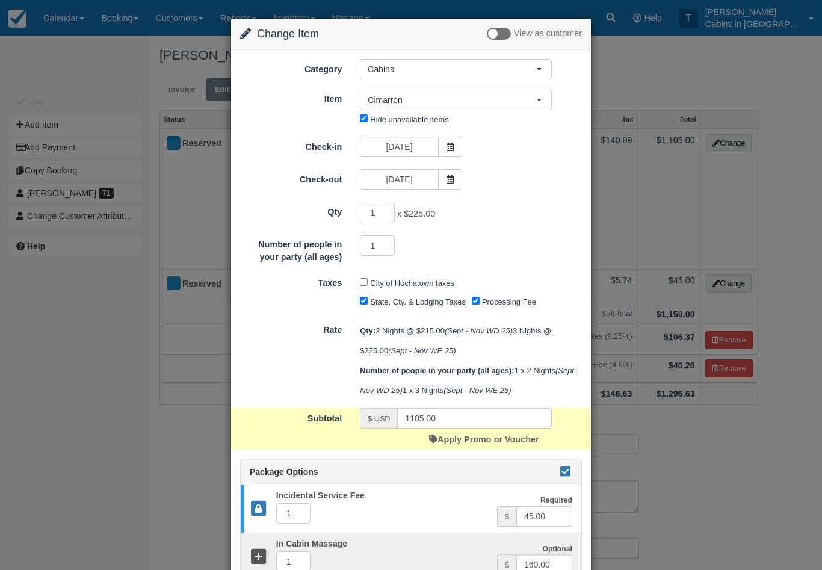
click at [563, 475] on icon at bounding box center [565, 471] width 14 height 8
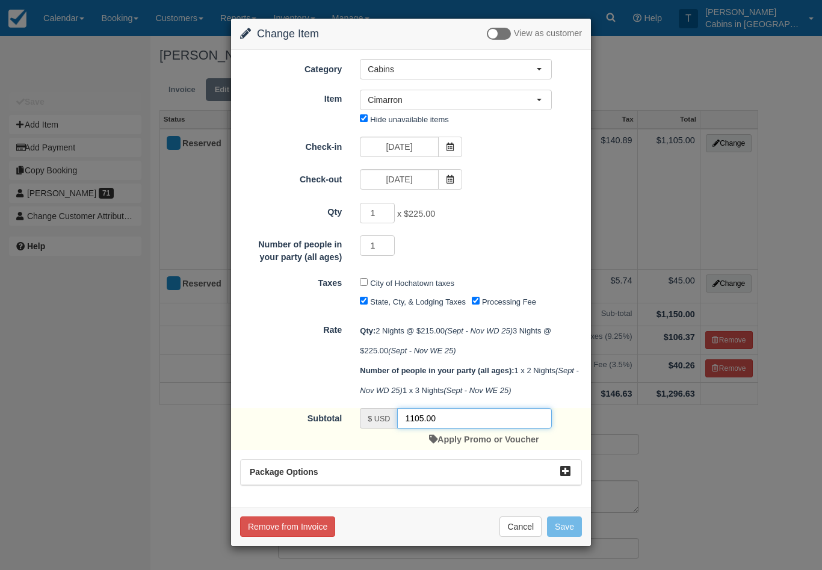
click at [457, 428] on input "1105.00" at bounding box center [474, 418] width 155 height 20
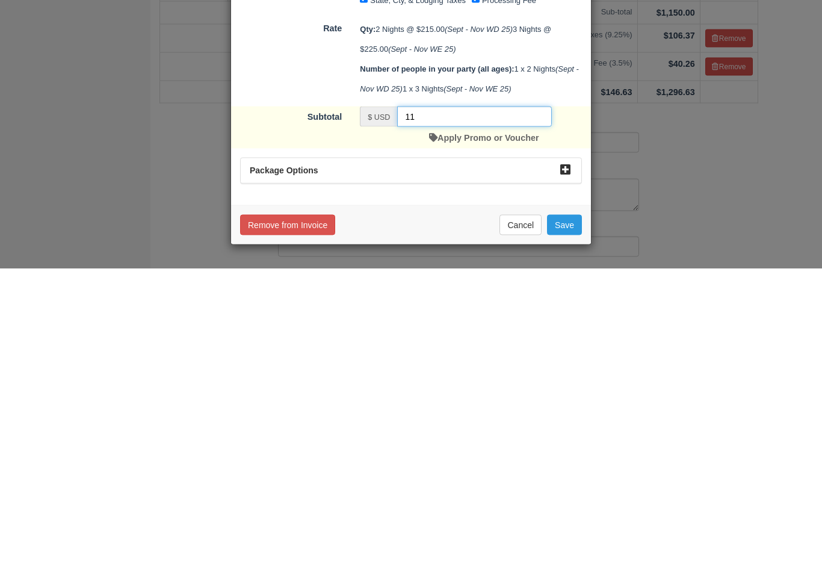
type input "1"
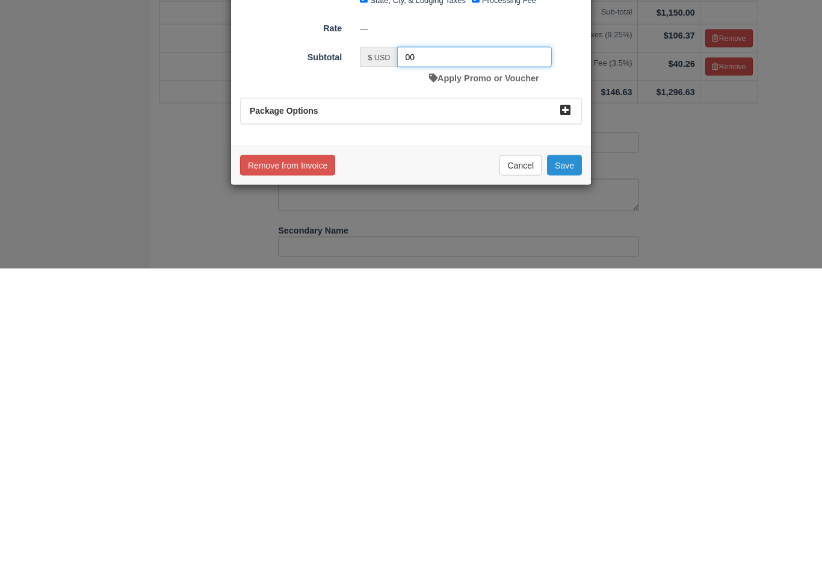
type input "00"
click at [576, 456] on button "Save" at bounding box center [564, 466] width 35 height 20
checkbox input "false"
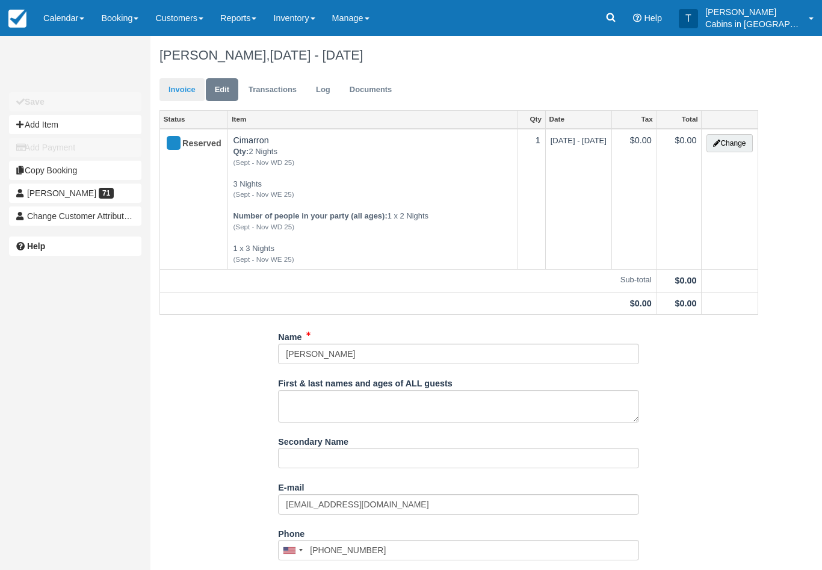
click at [178, 88] on link "Invoice" at bounding box center [181, 89] width 45 height 23
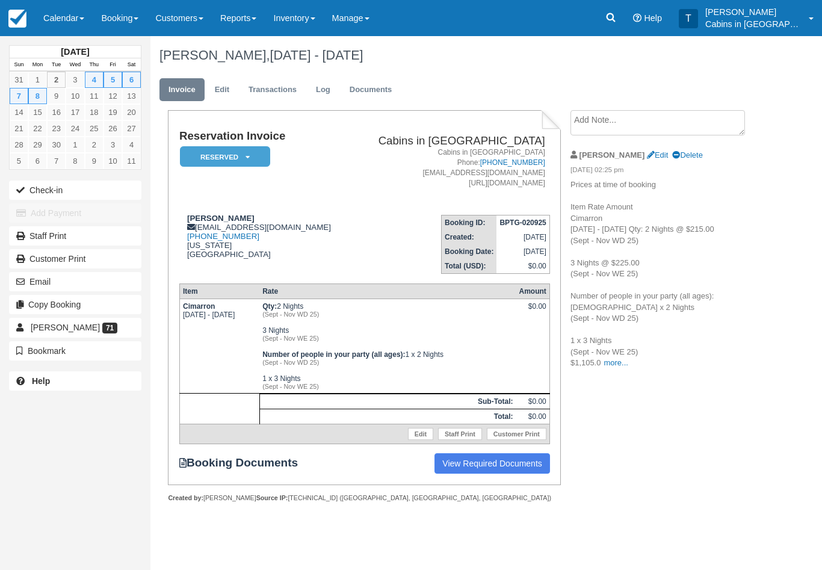
click at [256, 155] on em "Reserved" at bounding box center [225, 156] width 90 height 21
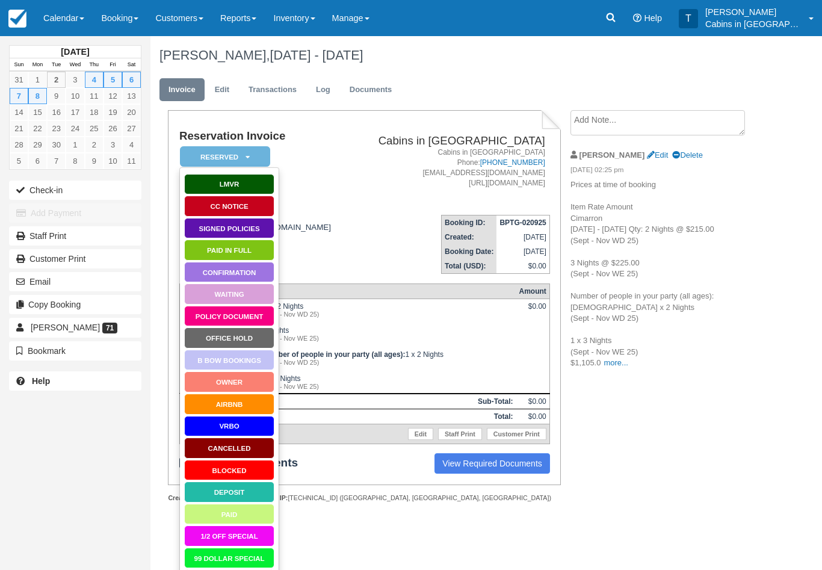
click at [255, 403] on link "AirBnB" at bounding box center [229, 403] width 90 height 21
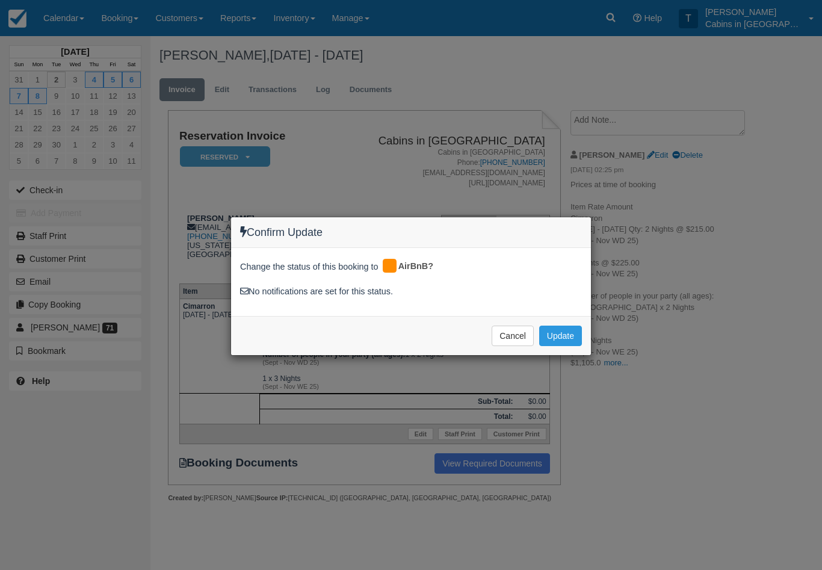
click at [475, 189] on div "Confirm Update Change the status of this booking to AirBnB? No notifications ar…" at bounding box center [411, 285] width 822 height 570
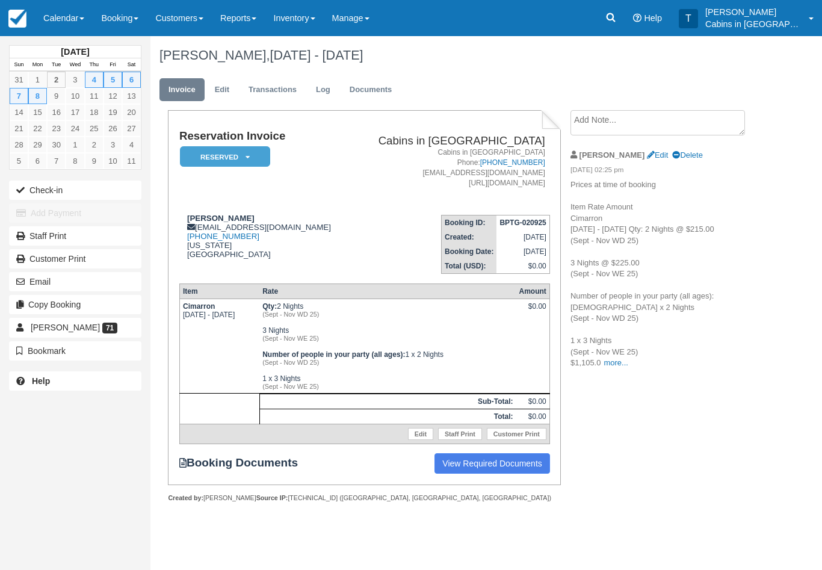
click at [259, 152] on em "Reserved" at bounding box center [225, 156] width 90 height 21
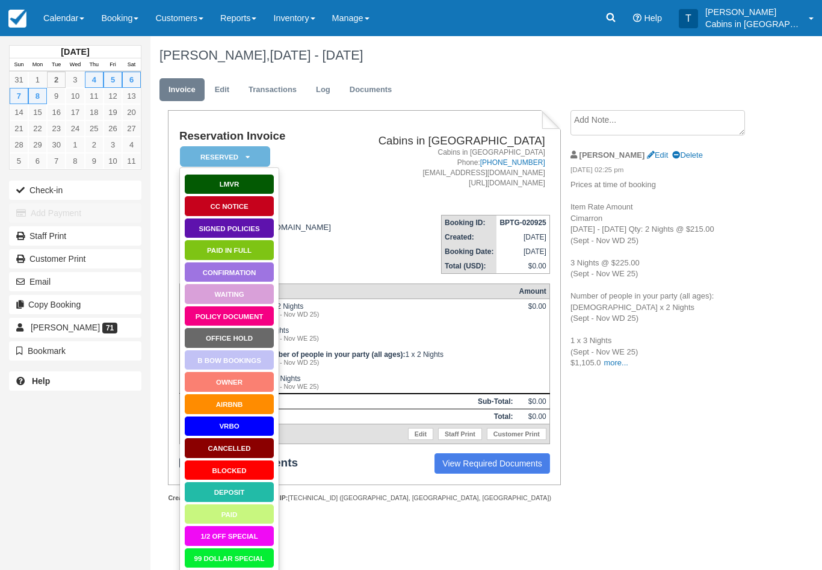
click at [256, 373] on link "Owner" at bounding box center [229, 381] width 90 height 21
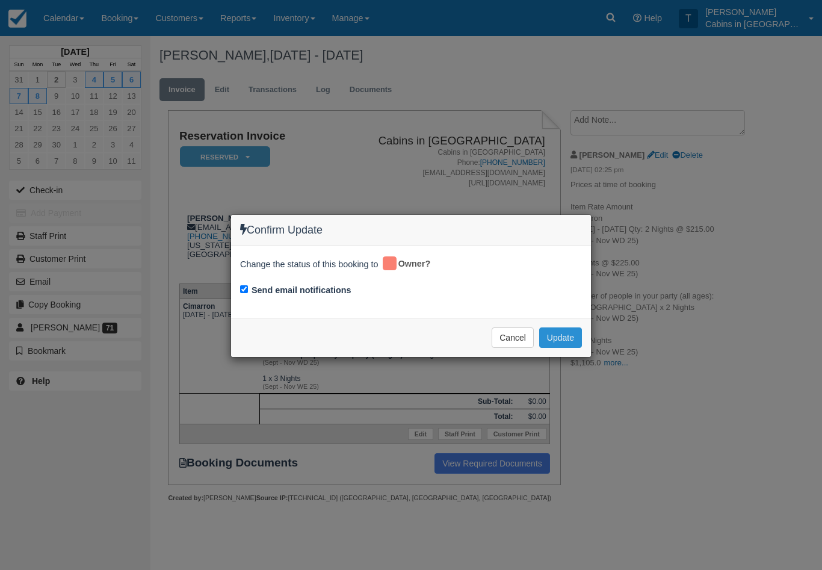
click at [577, 332] on button "Update" at bounding box center [560, 337] width 43 height 20
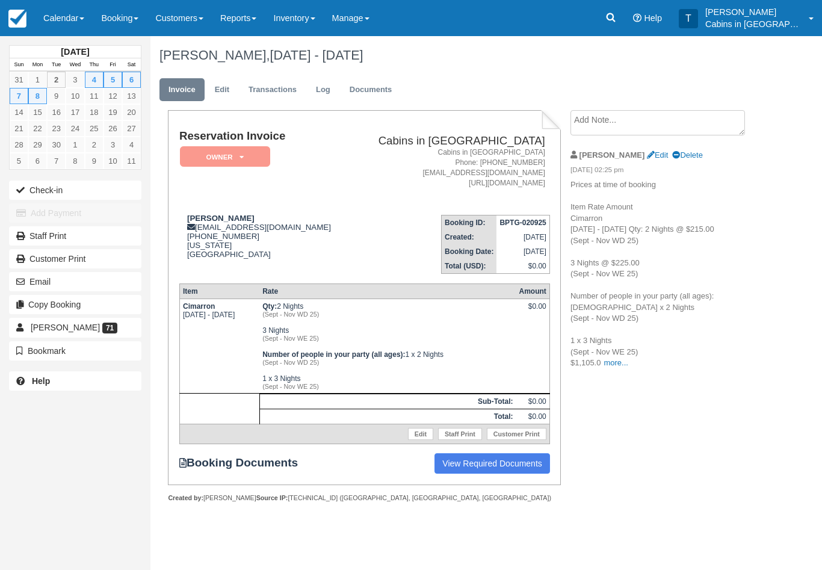
click at [628, 118] on textarea at bounding box center [657, 122] width 174 height 25
